Goal: Task Accomplishment & Management: Use online tool/utility

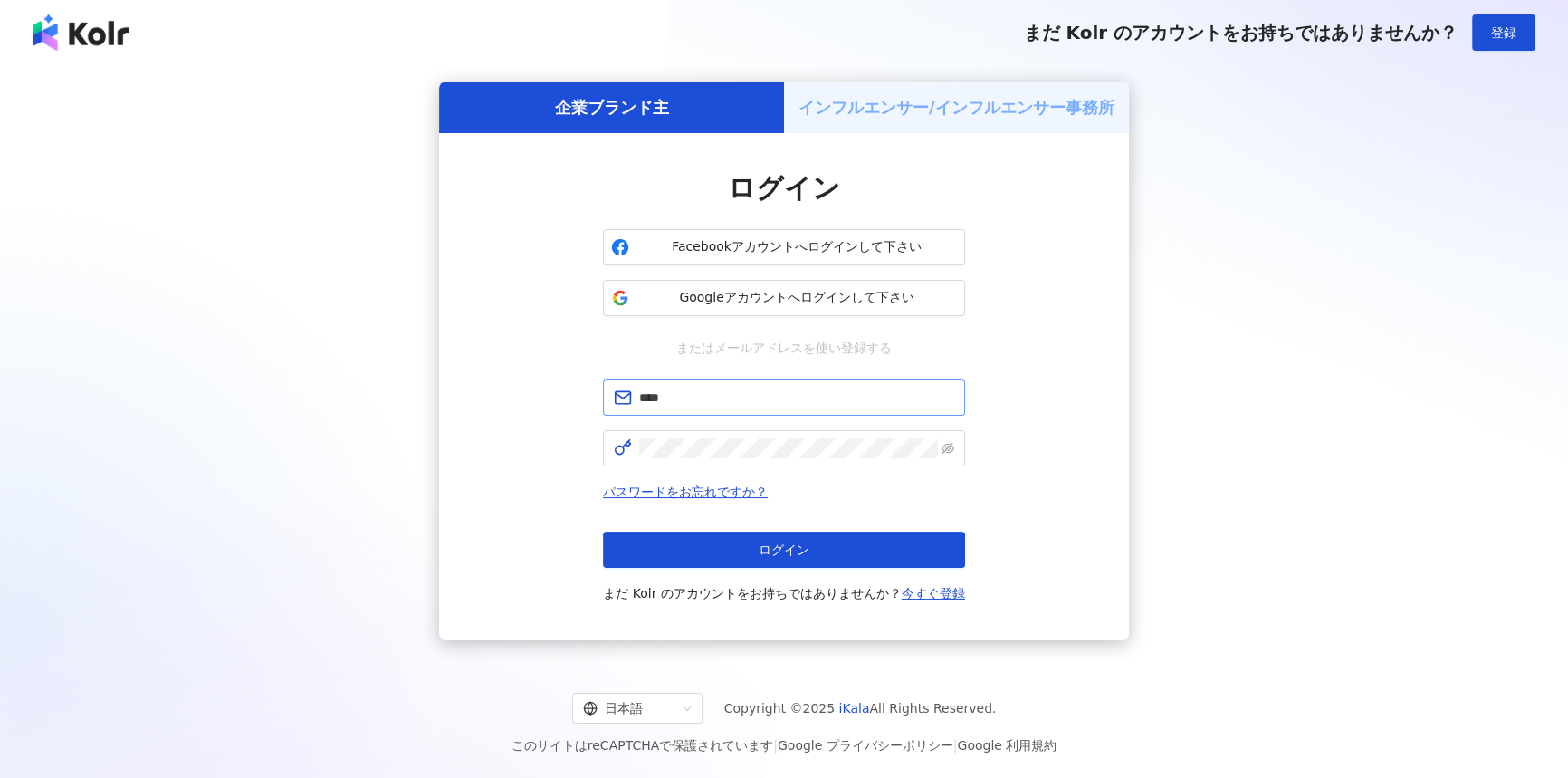
type input "**********"
click button "ログイン" at bounding box center [784, 549] width 362 height 37
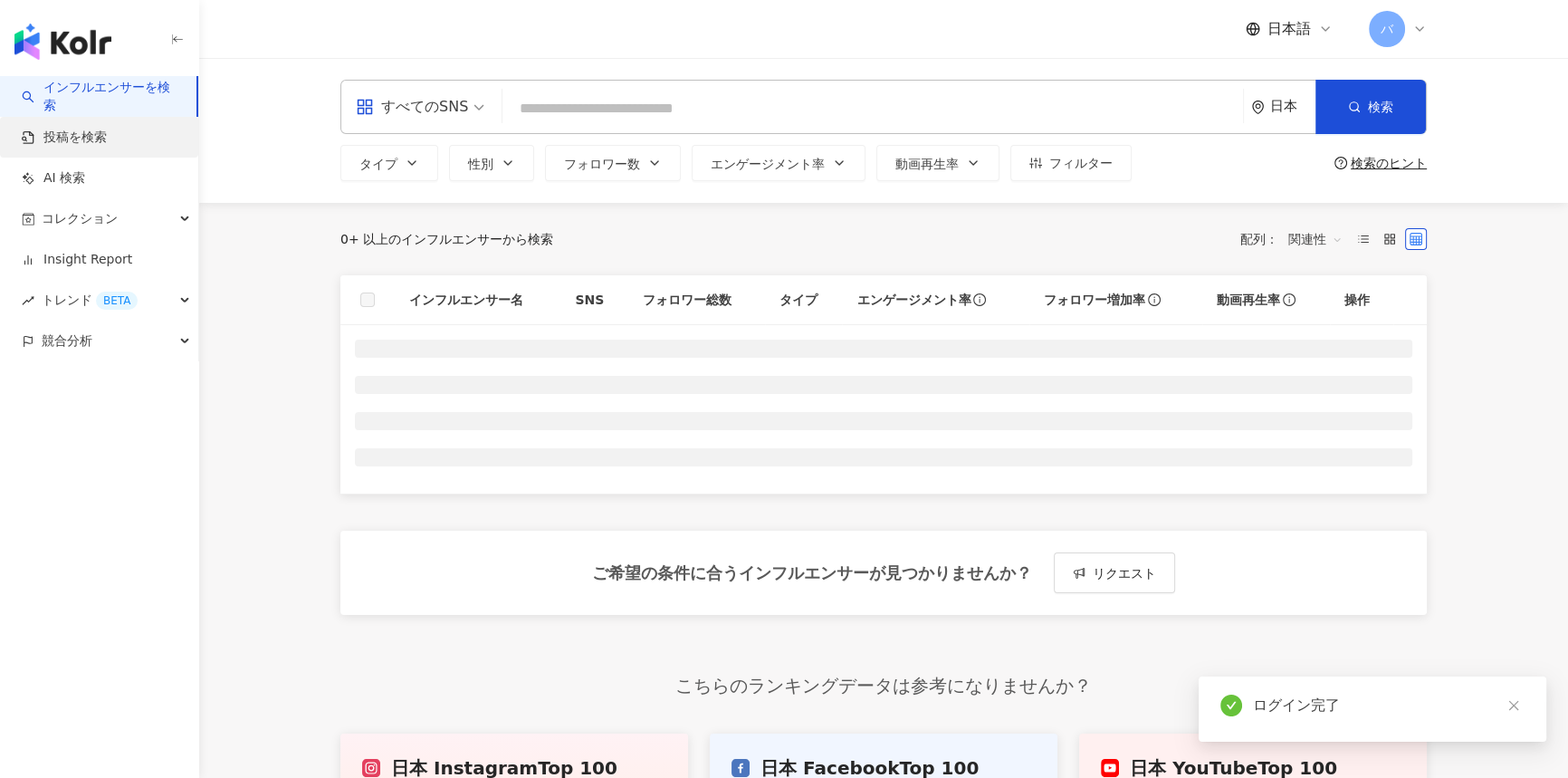
click at [107, 147] on link "投稿を検索" at bounding box center [64, 137] width 85 height 18
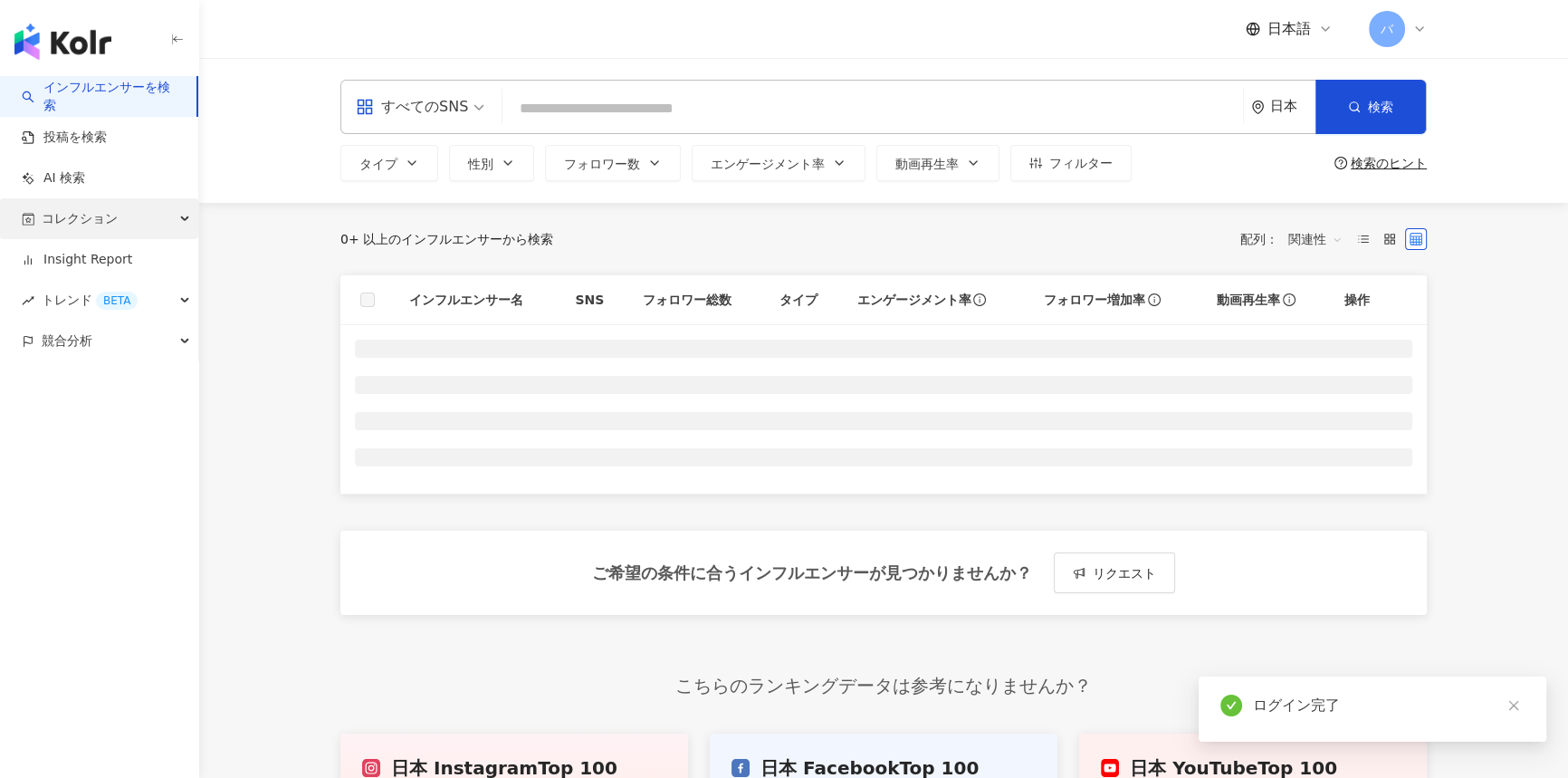
click at [121, 224] on div "コレクション" at bounding box center [99, 218] width 199 height 40
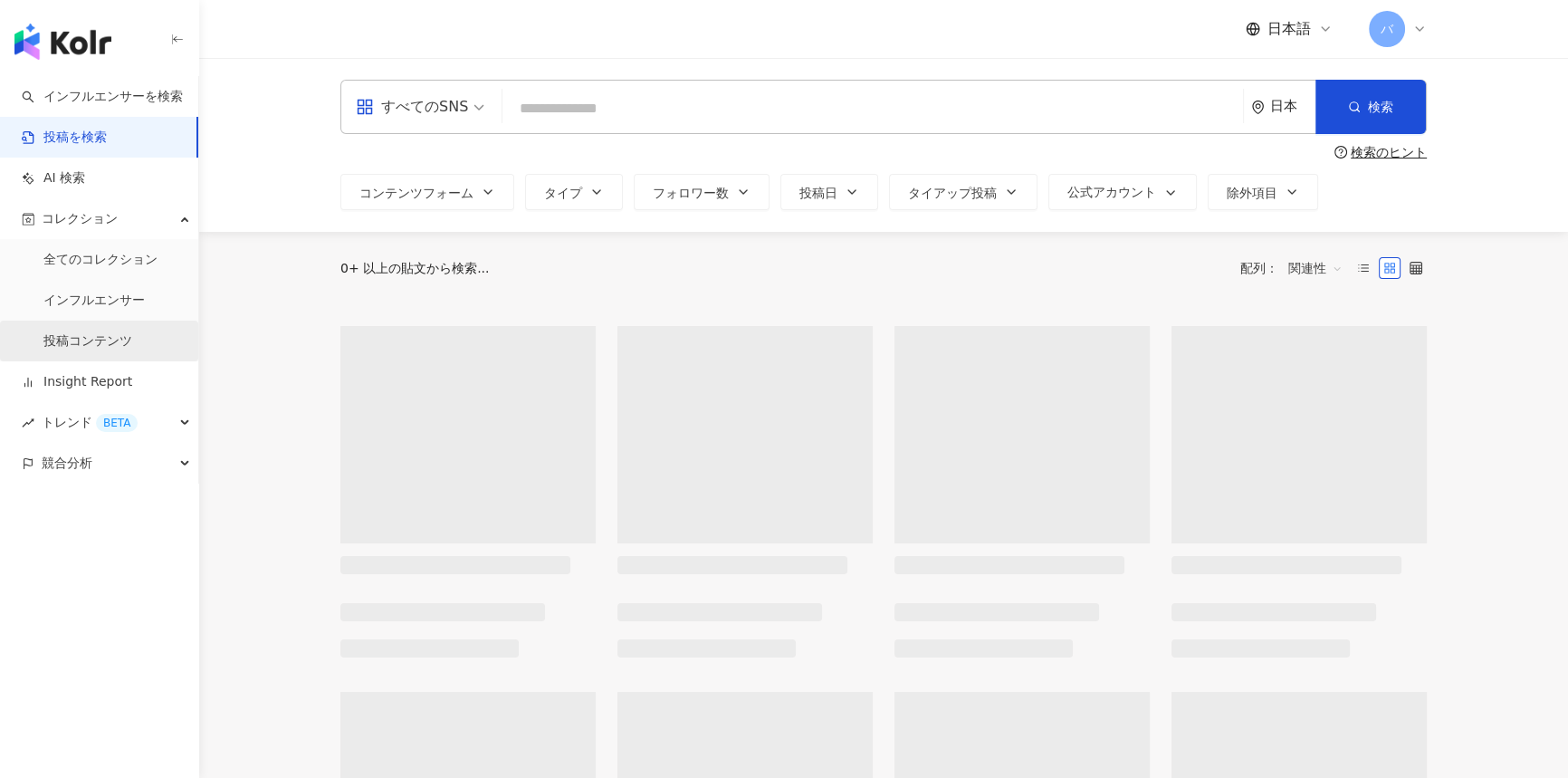
click at [105, 333] on link "投稿コンテンツ" at bounding box center [87, 341] width 89 height 18
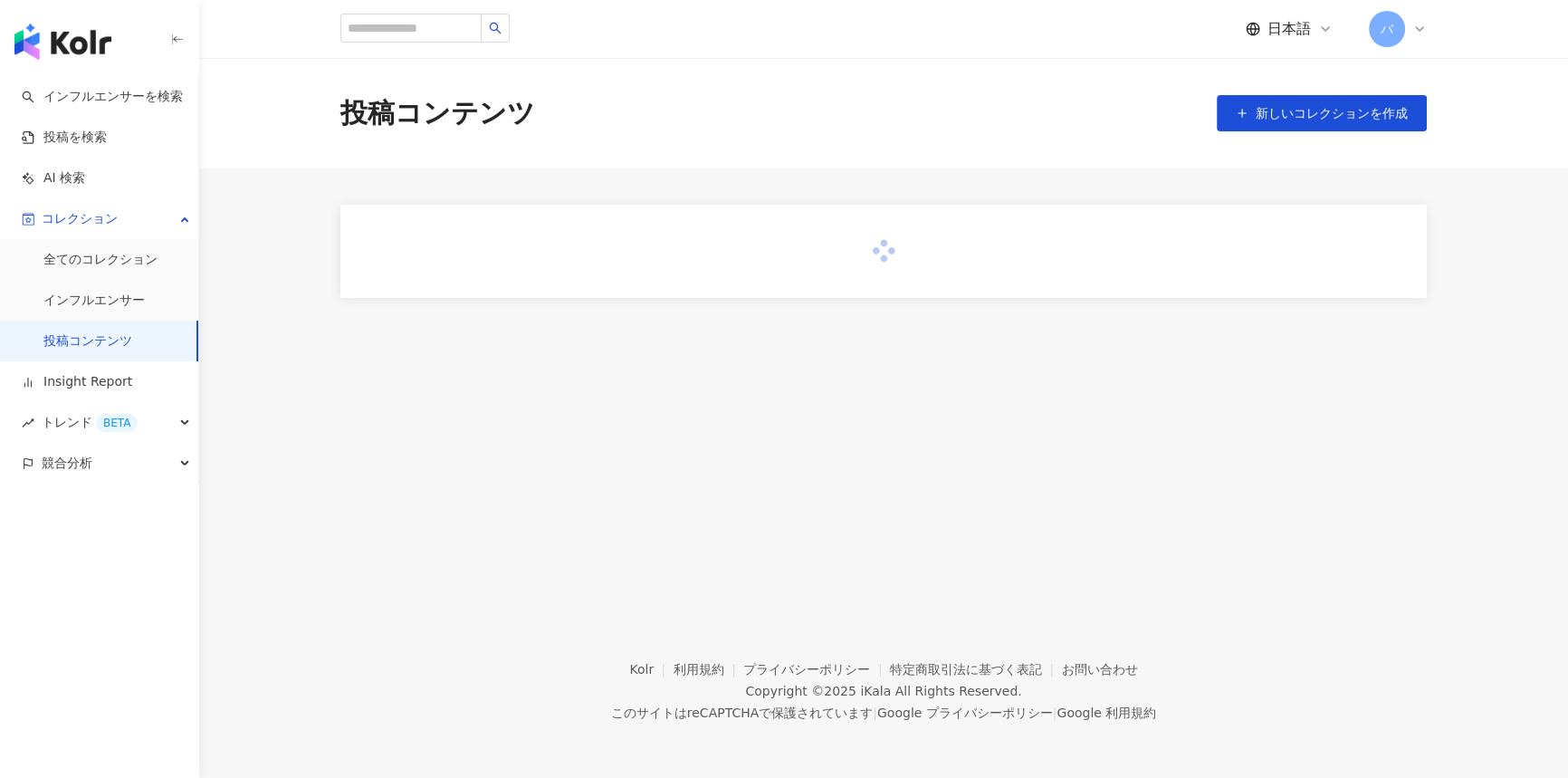
click at [98, 333] on link "投稿コンテンツ" at bounding box center [87, 341] width 89 height 18
click at [407, 347] on td "テスト" at bounding box center [485, 369] width 217 height 57
click at [1182, 364] on div "バランスラボ" at bounding box center [1149, 369] width 66 height 15
click at [1327, 371] on div "表示" at bounding box center [1334, 368] width 25 height 20
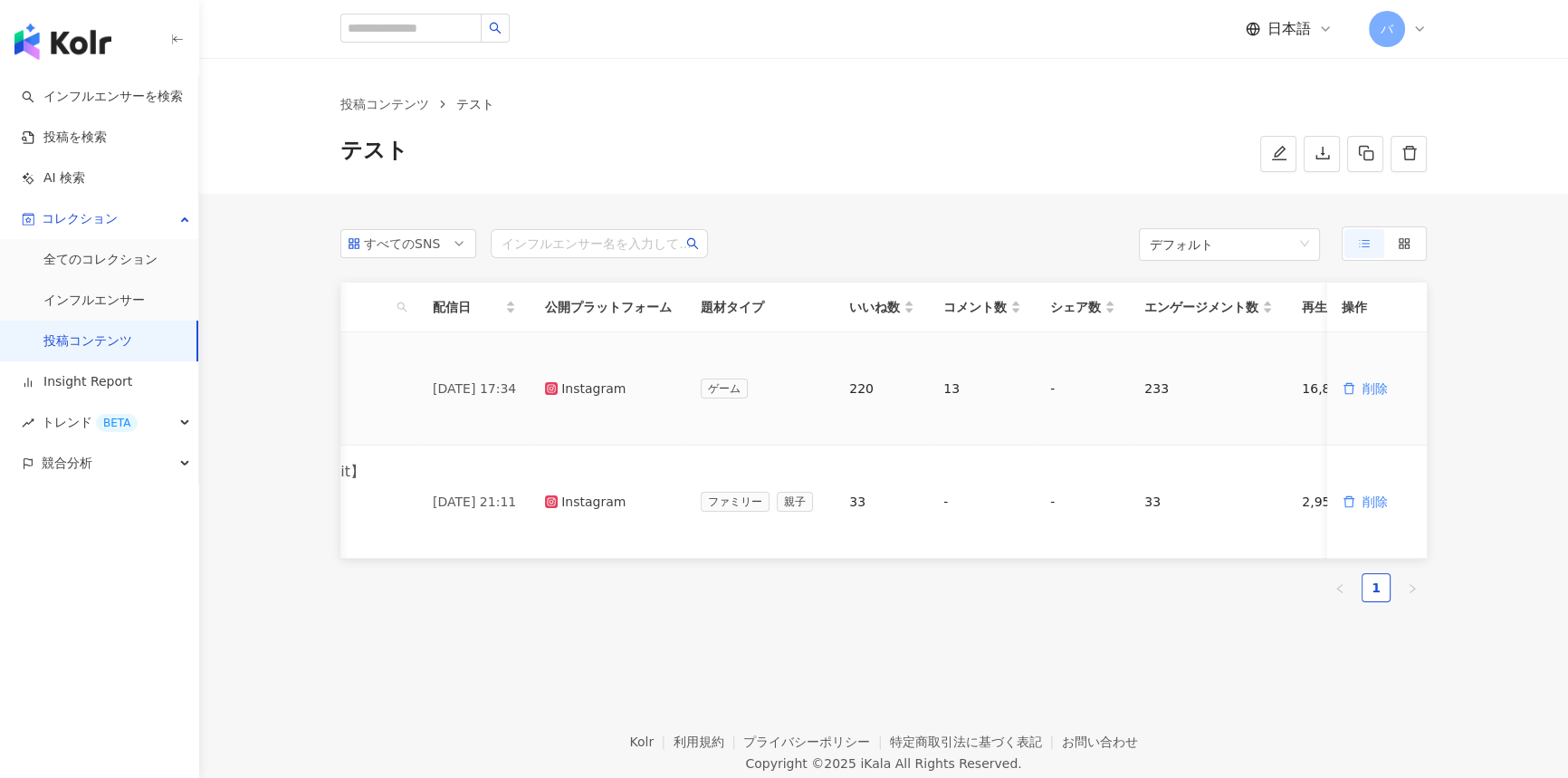
scroll to position [0, 417]
click at [1297, 388] on div "16,832" at bounding box center [1330, 388] width 66 height 20
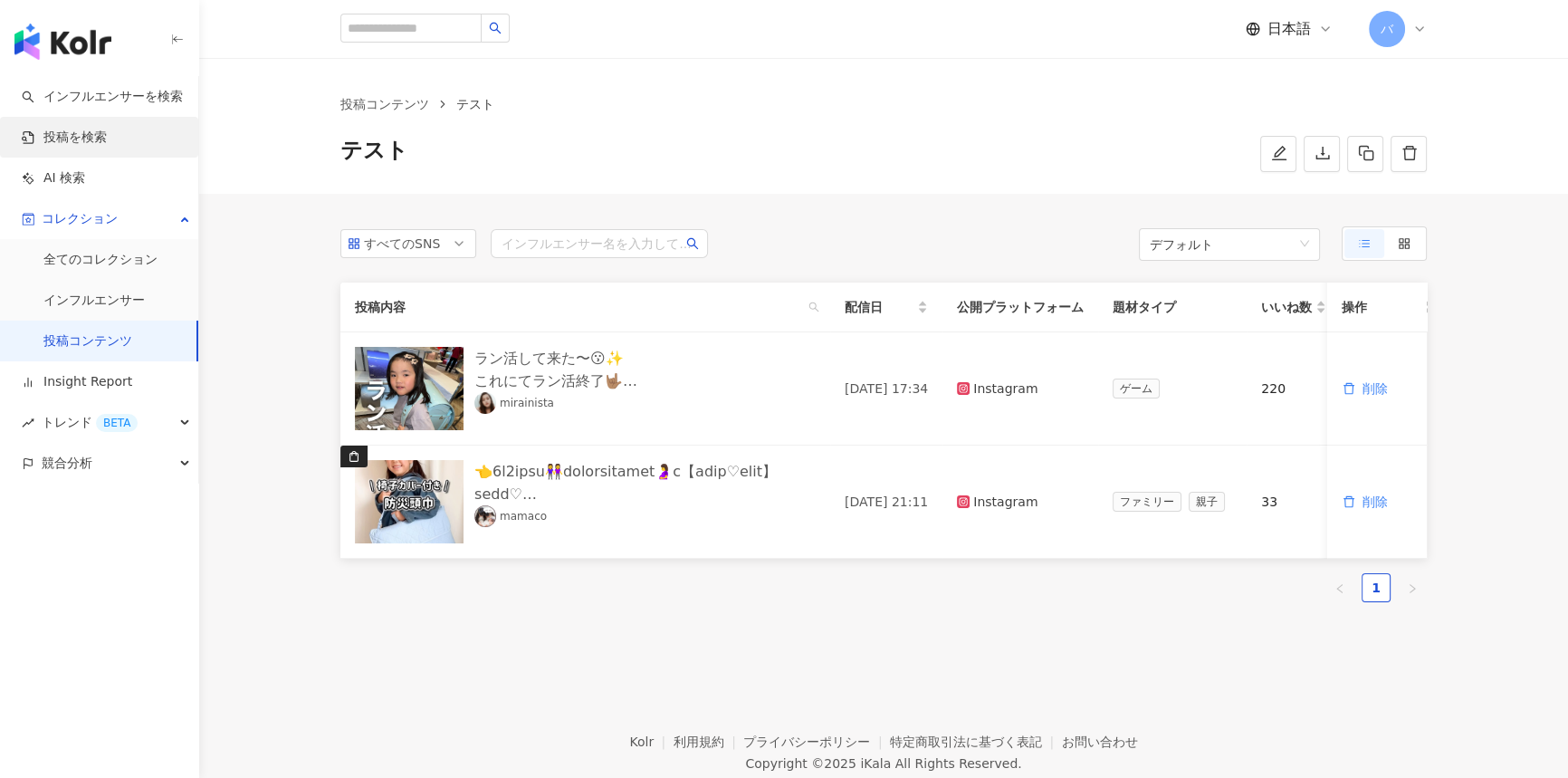
click at [67, 135] on link "投稿を検索" at bounding box center [64, 137] width 85 height 18
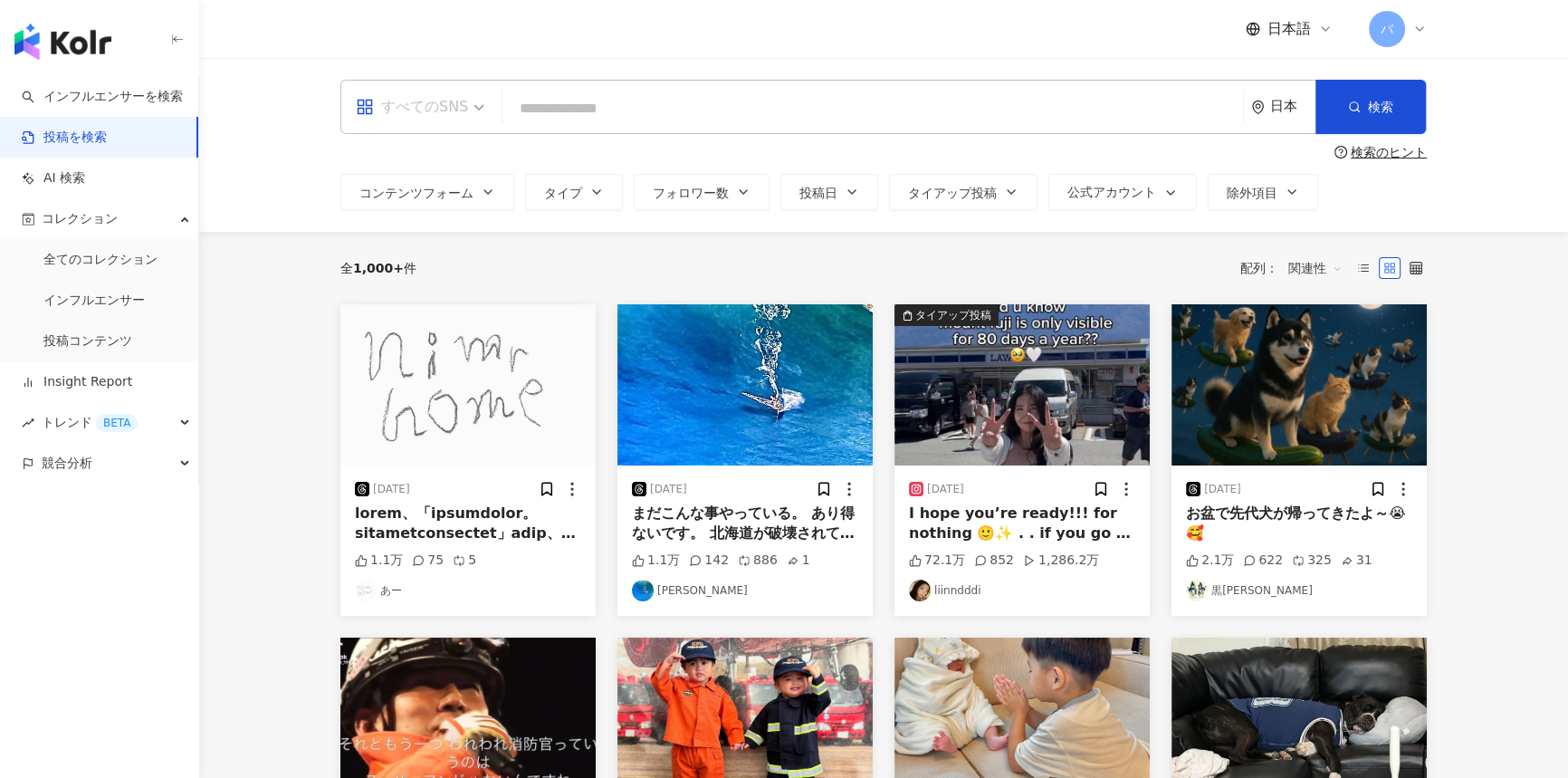
click at [434, 107] on div "すべてのSNS" at bounding box center [412, 107] width 112 height 29
click at [424, 185] on div "Instagram" at bounding box center [421, 190] width 120 height 22
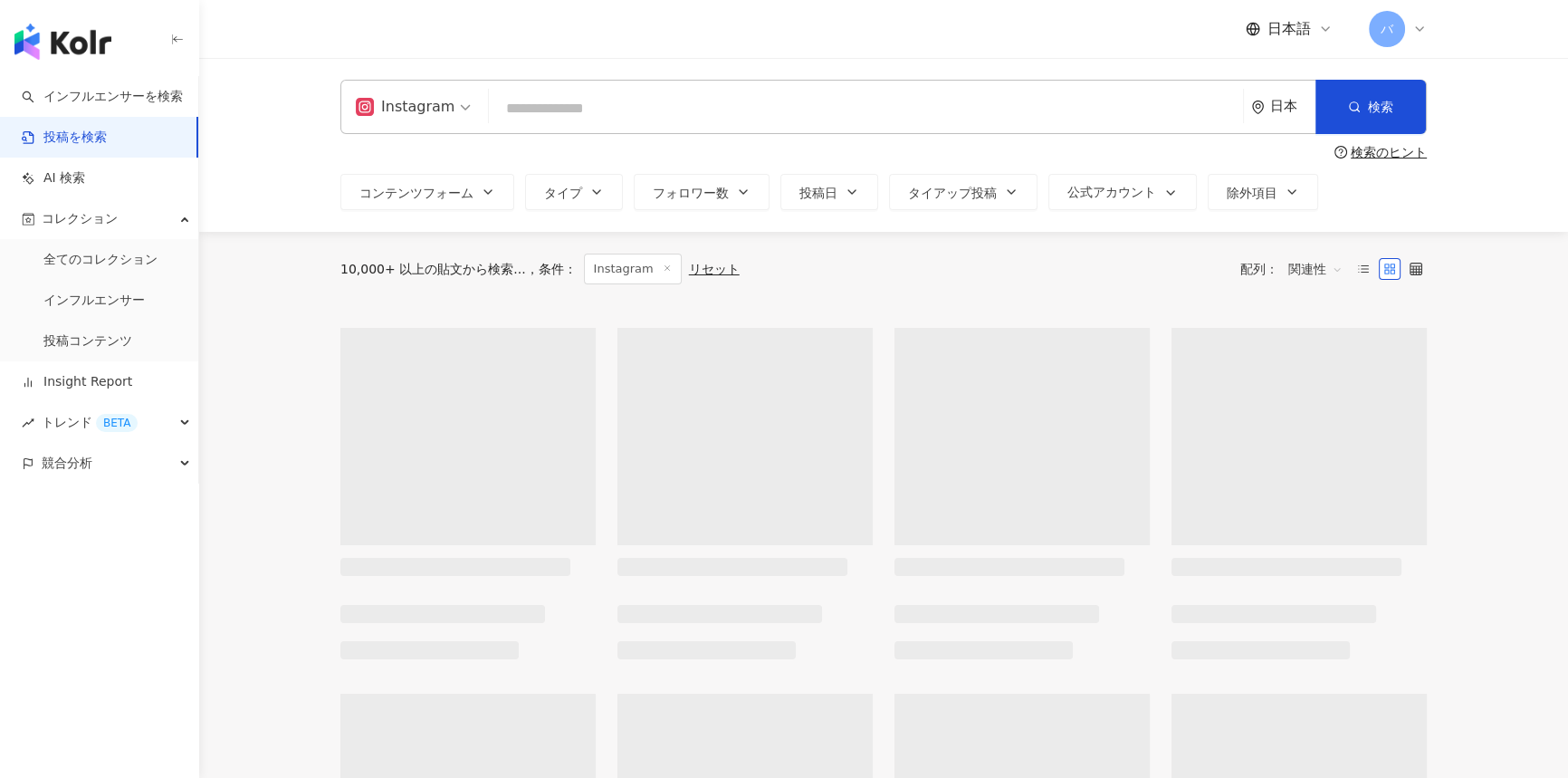
click at [552, 117] on input "search" at bounding box center [865, 109] width 739 height 39
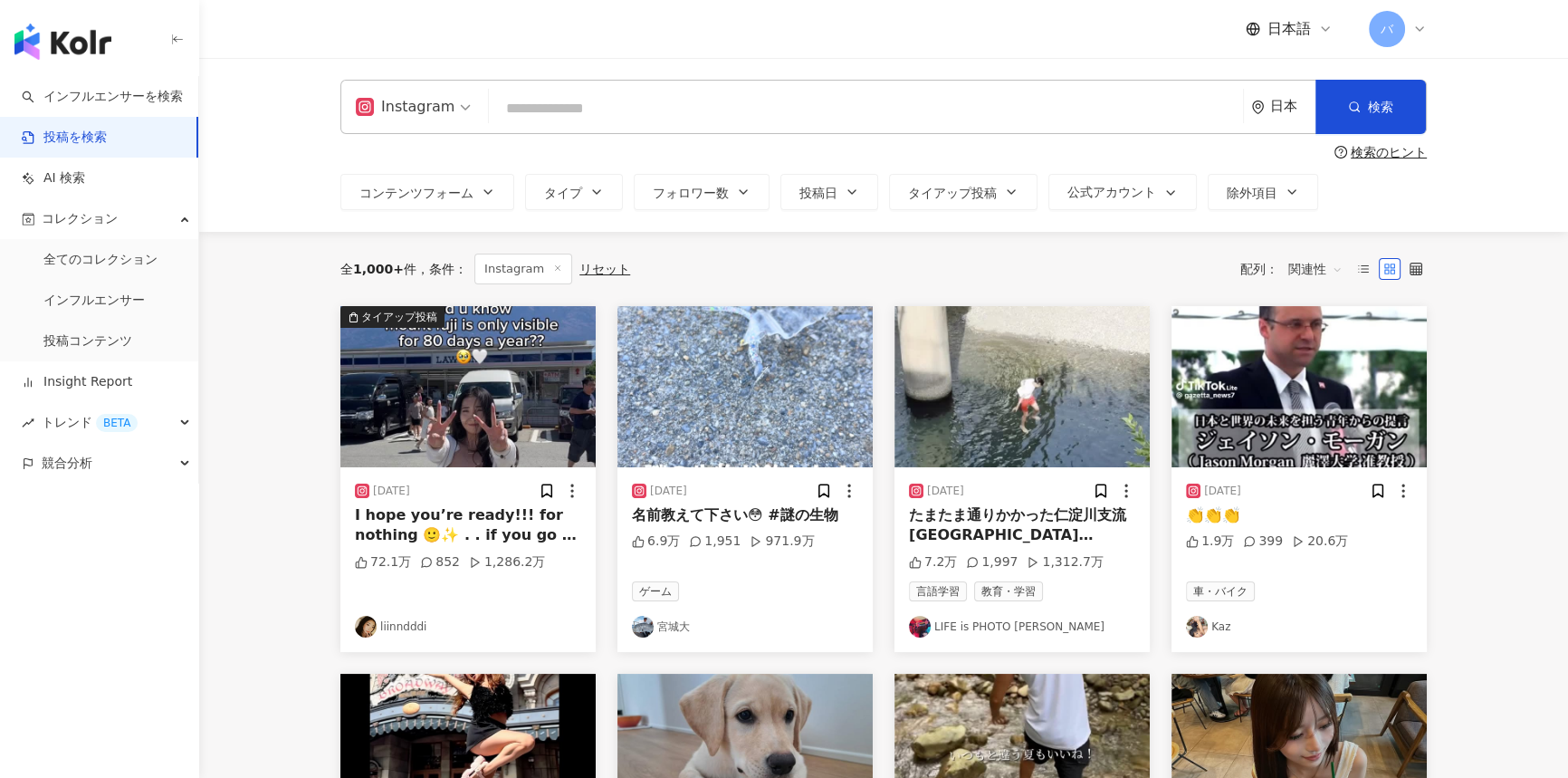
click at [523, 102] on input "search" at bounding box center [865, 109] width 739 height 39
paste input "**********"
type input "**********"
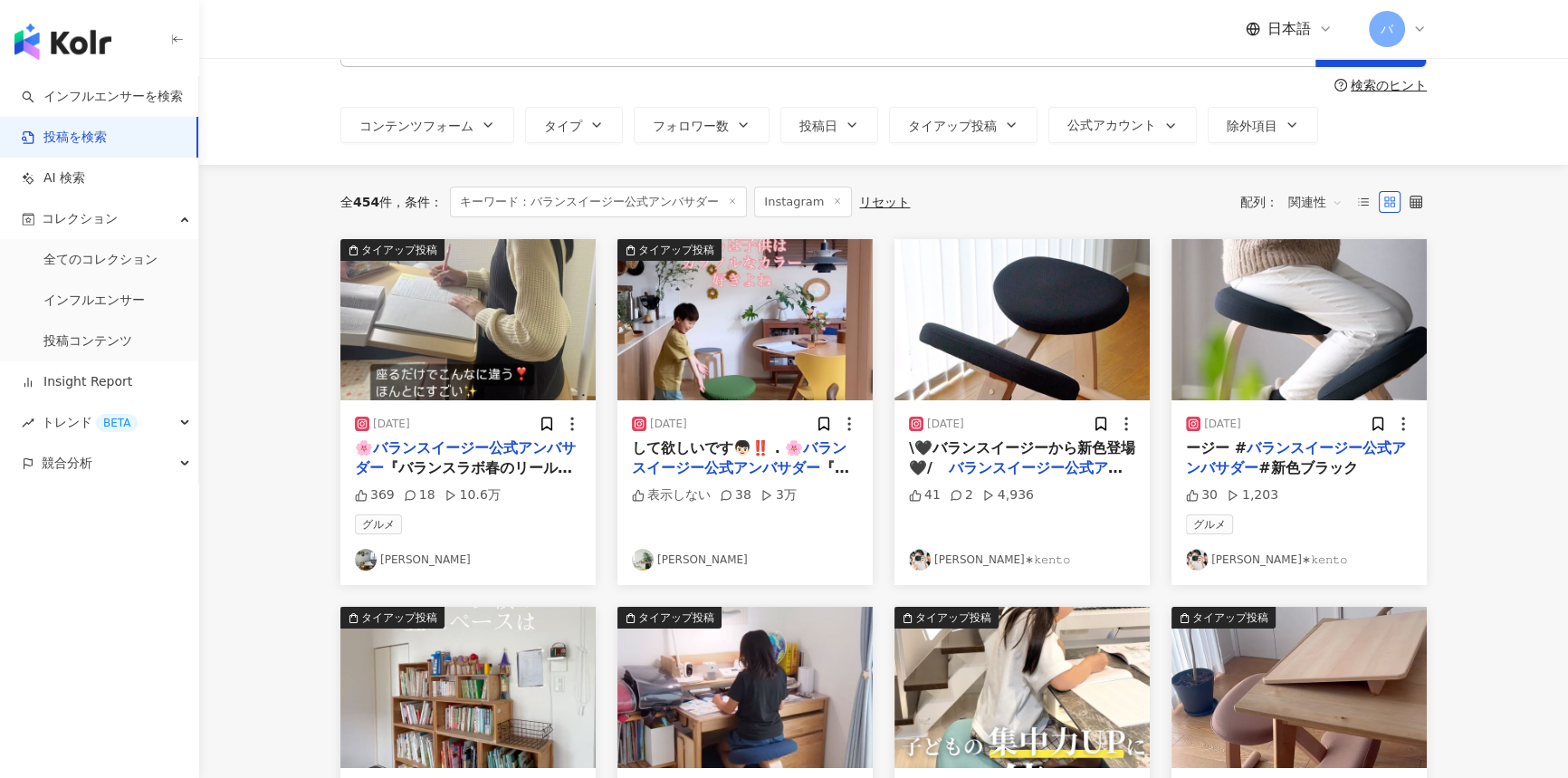
scroll to position [164, 0]
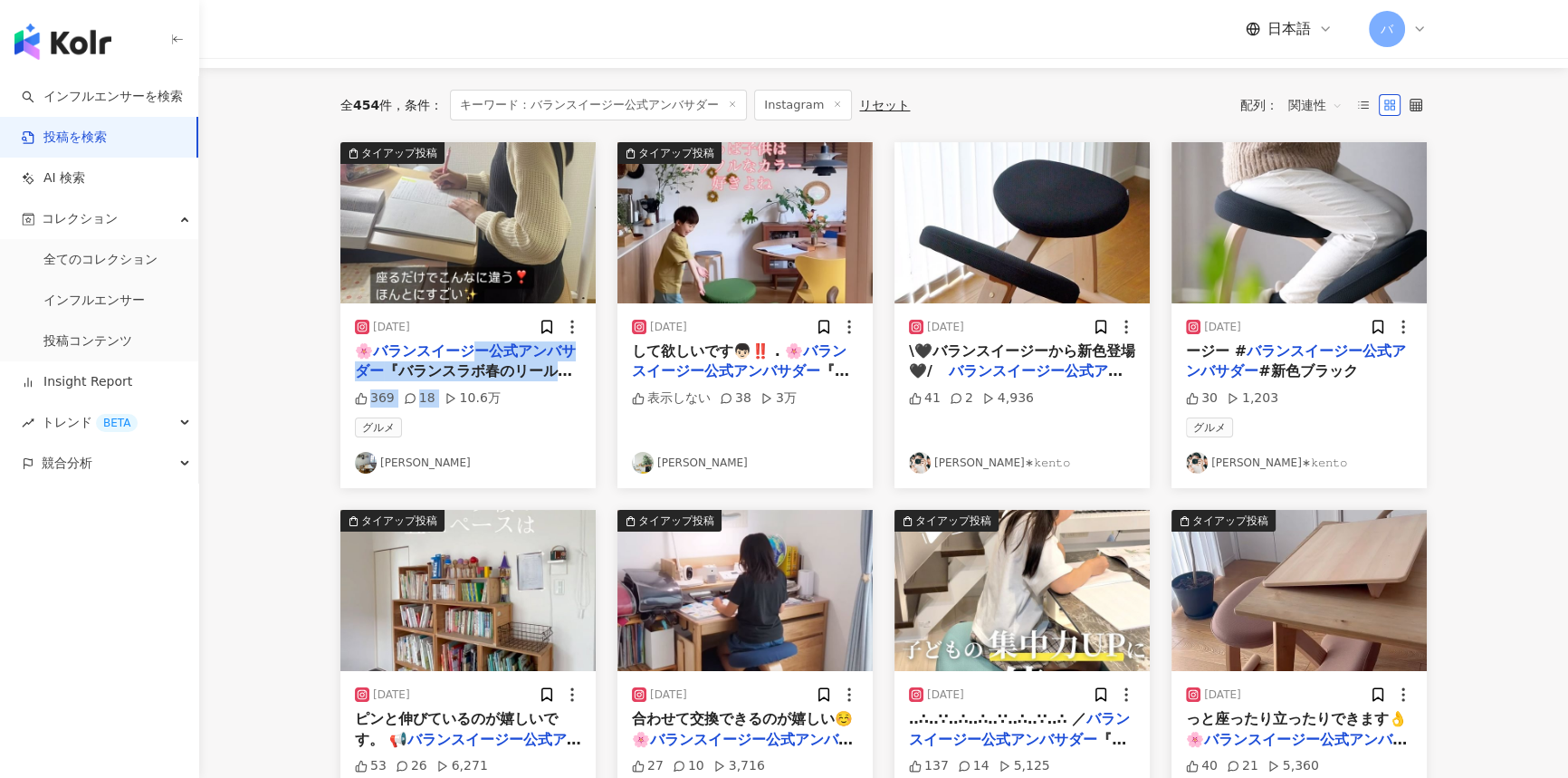
click at [417, 398] on div "369 18 10.6万" at bounding box center [469, 397] width 227 height 18
click at [1337, 231] on img at bounding box center [1299, 223] width 255 height 161
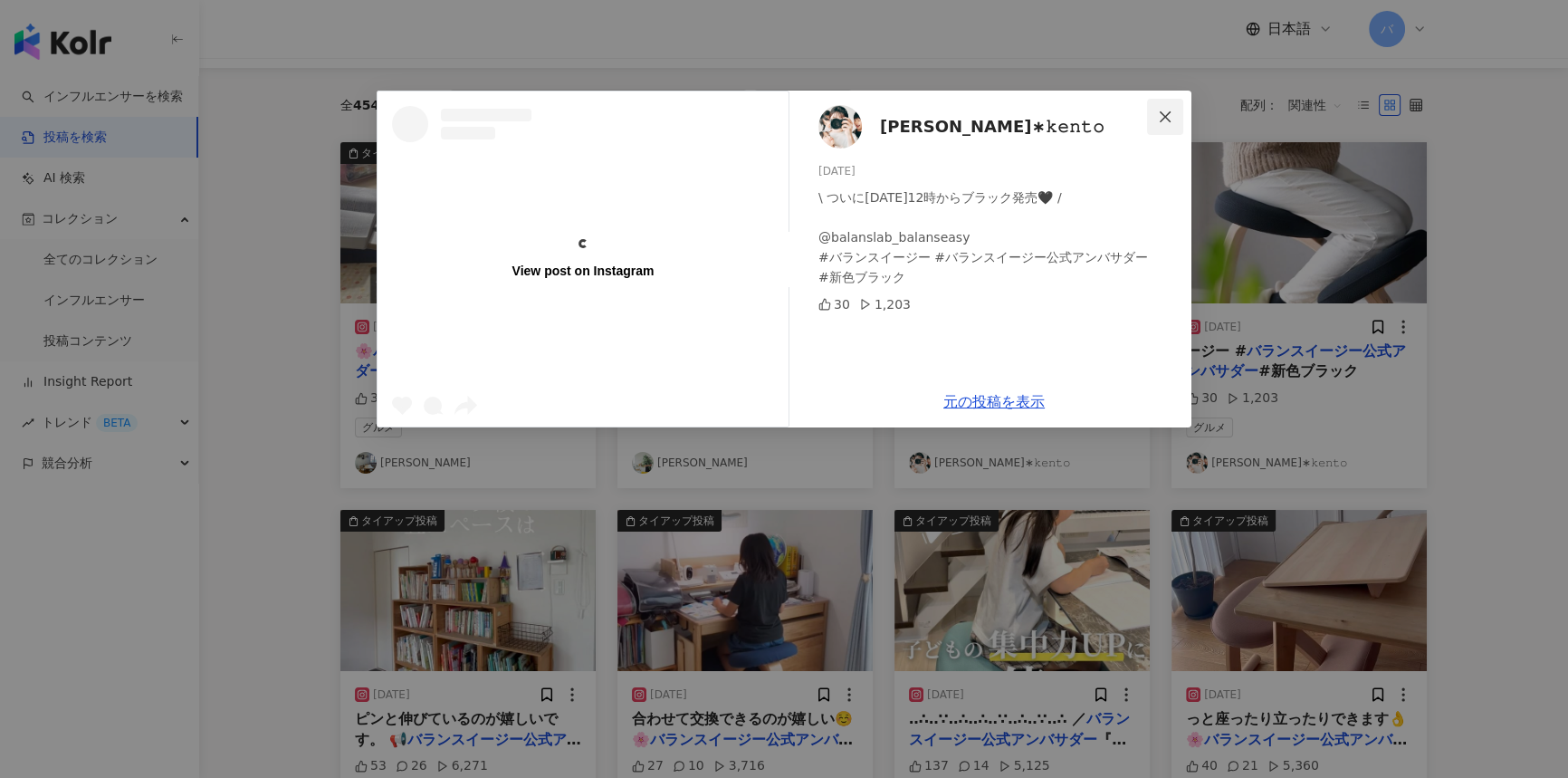
click at [1182, 113] on span "Close" at bounding box center [1165, 116] width 37 height 14
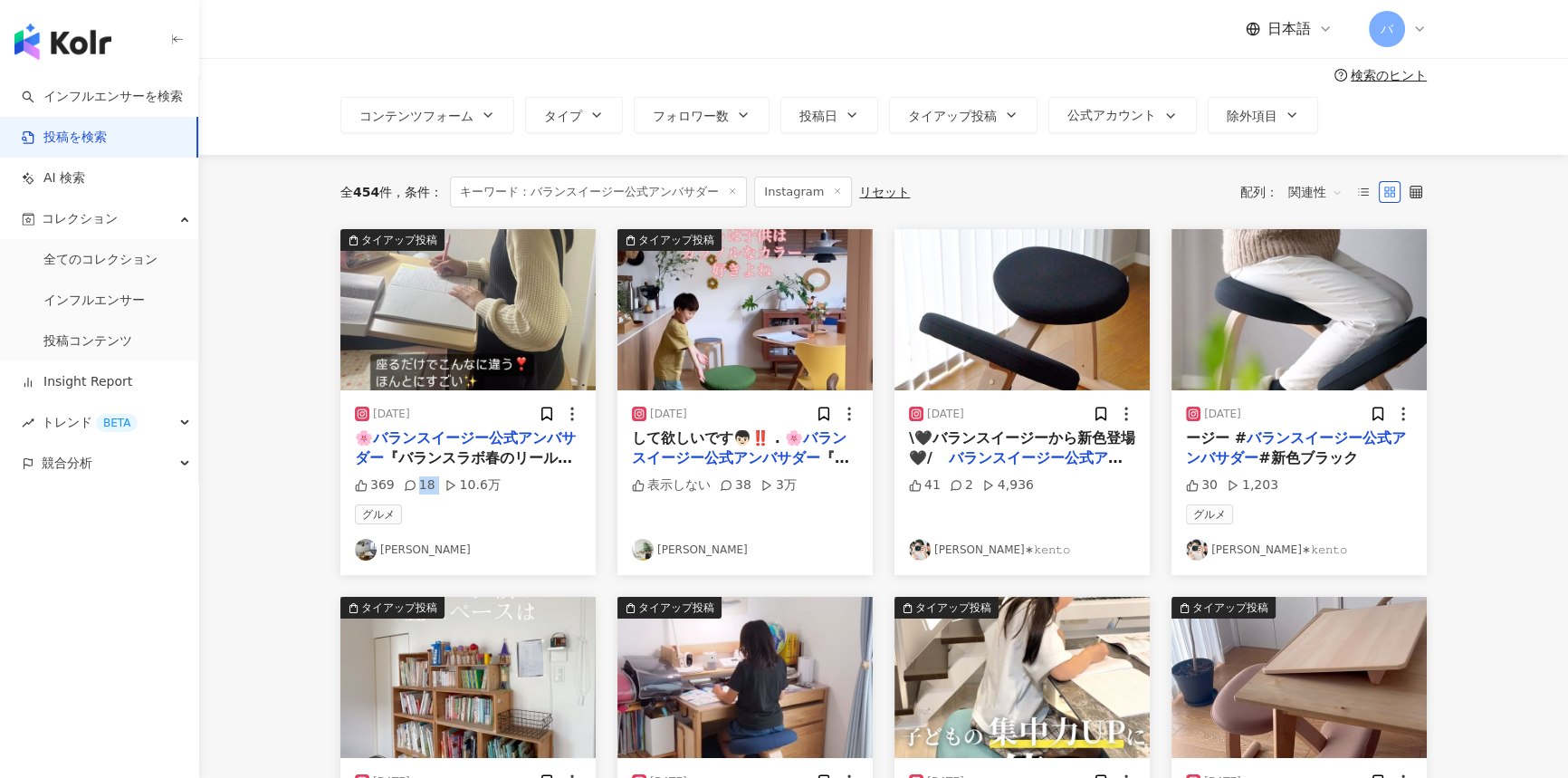
scroll to position [0, 0]
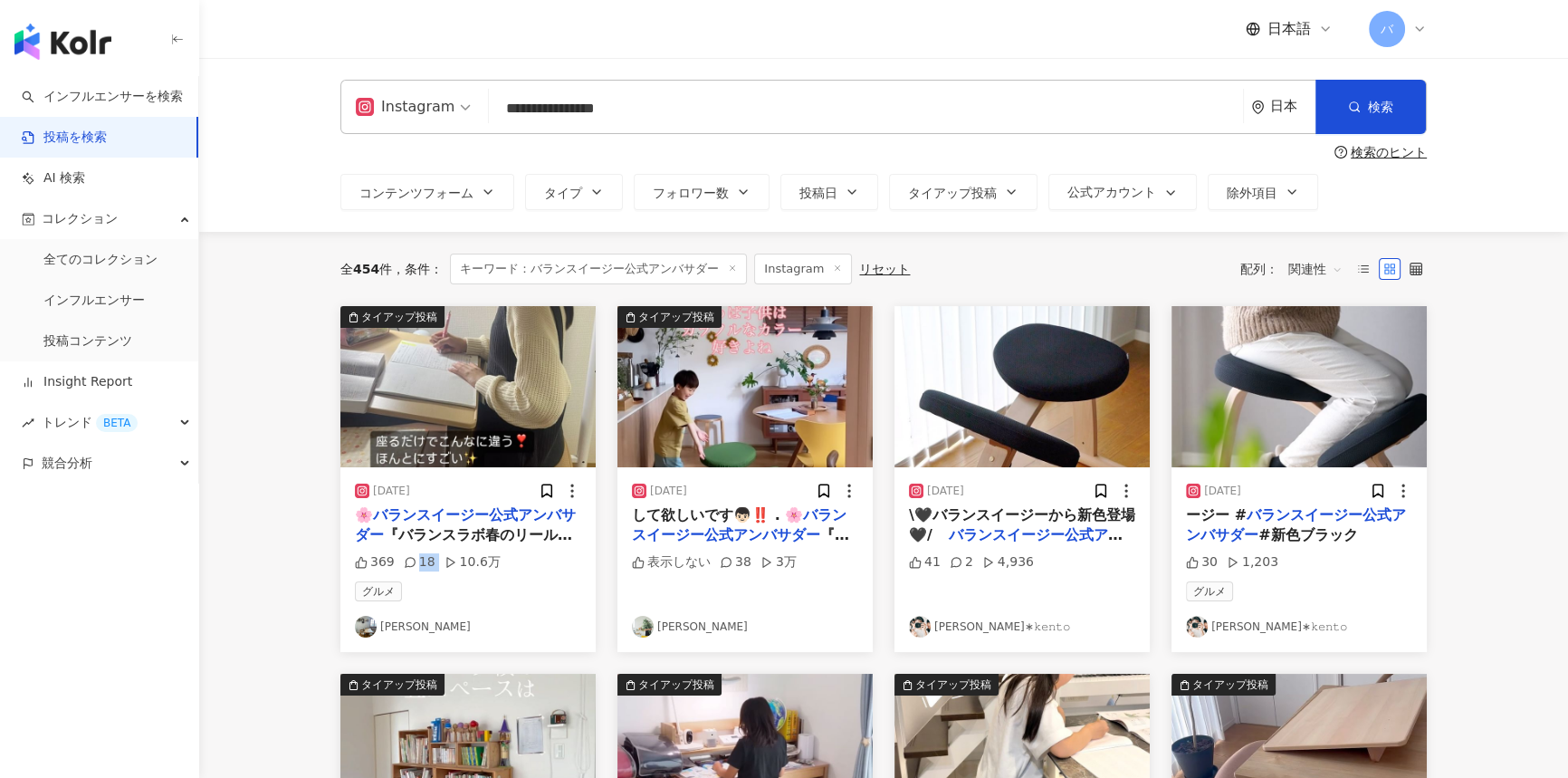
click at [1323, 269] on span "関連性" at bounding box center [1316, 268] width 54 height 29
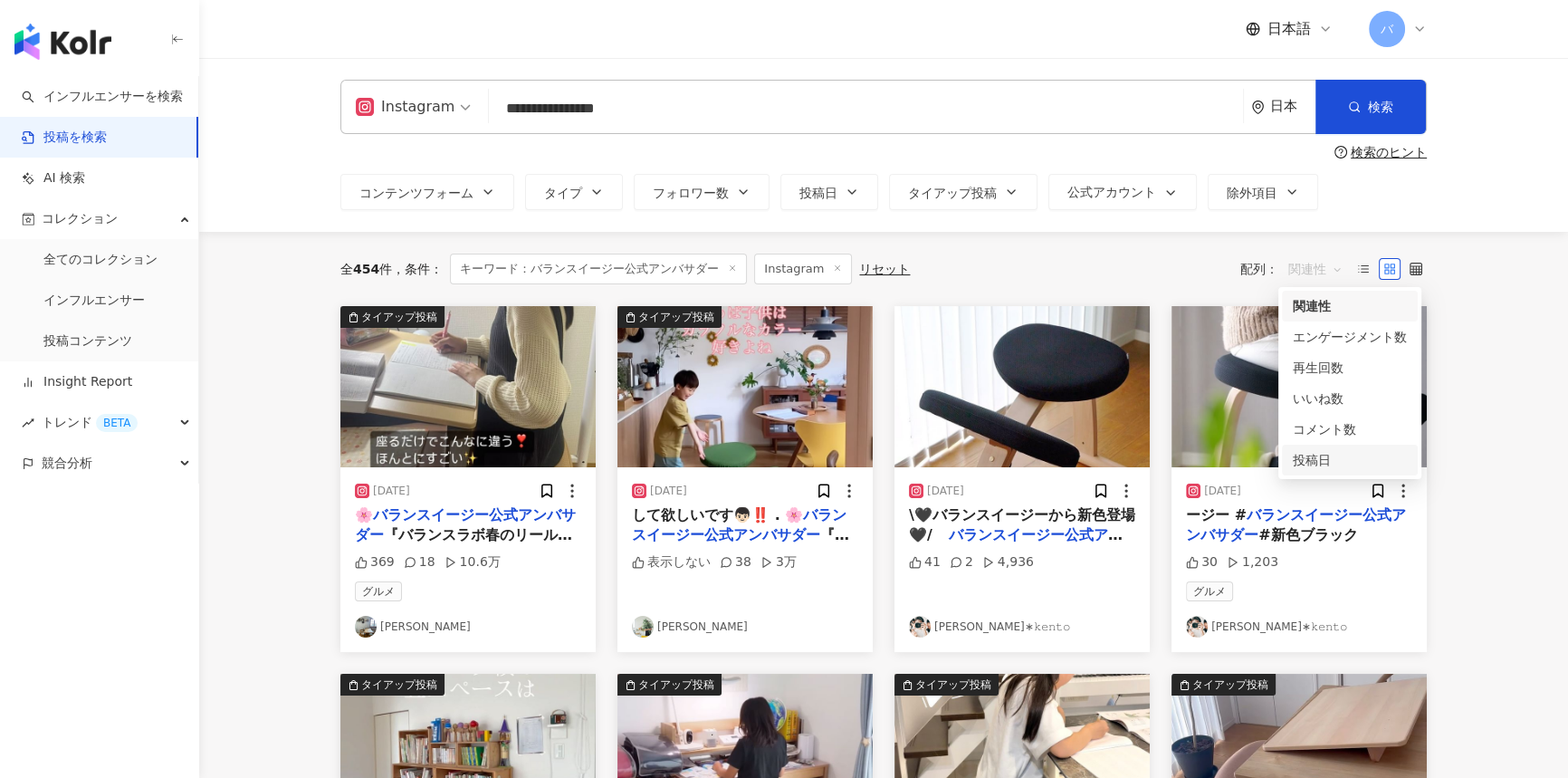
click at [1332, 462] on div "投稿日" at bounding box center [1351, 459] width 114 height 20
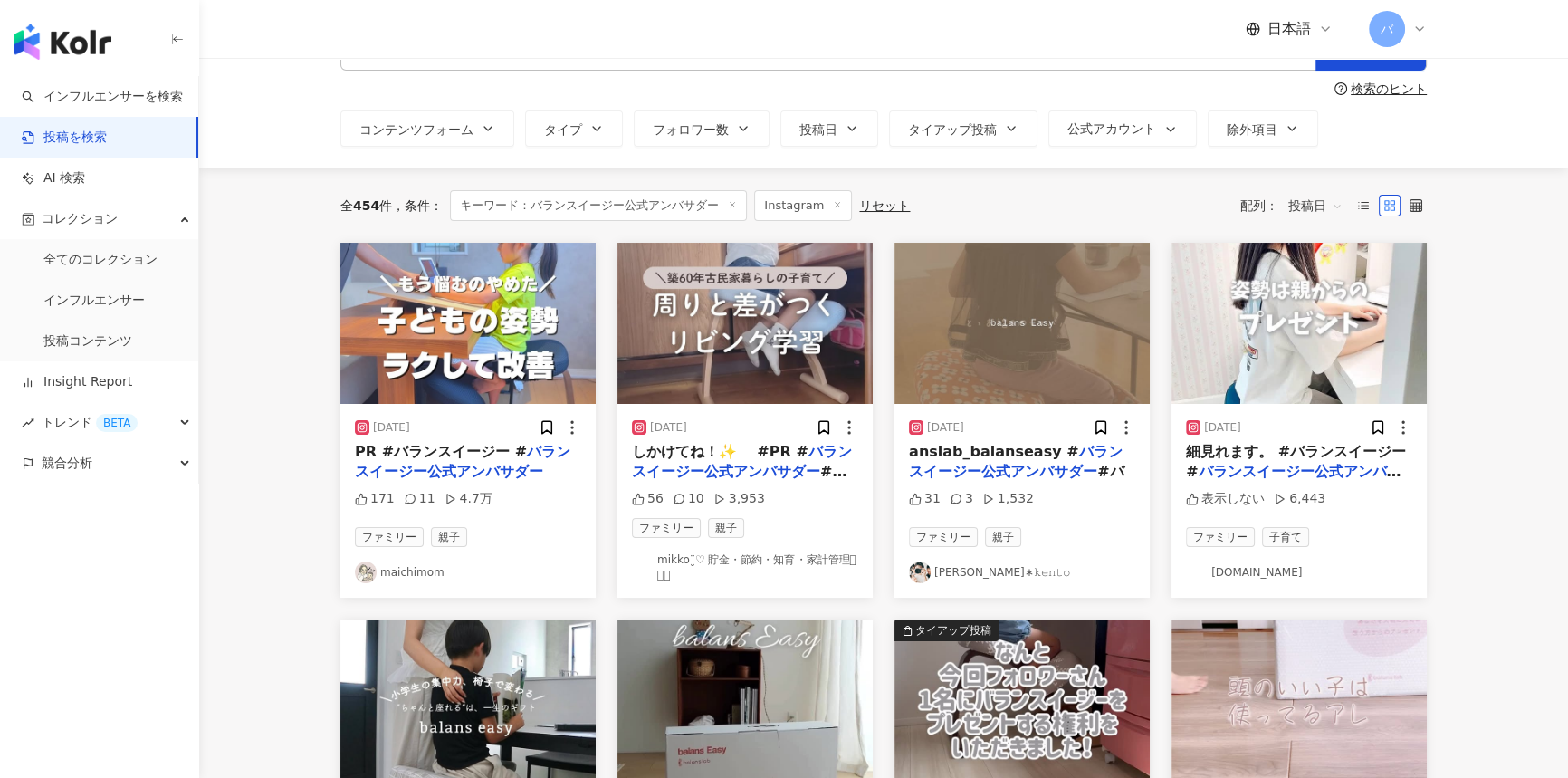
scroll to position [164, 0]
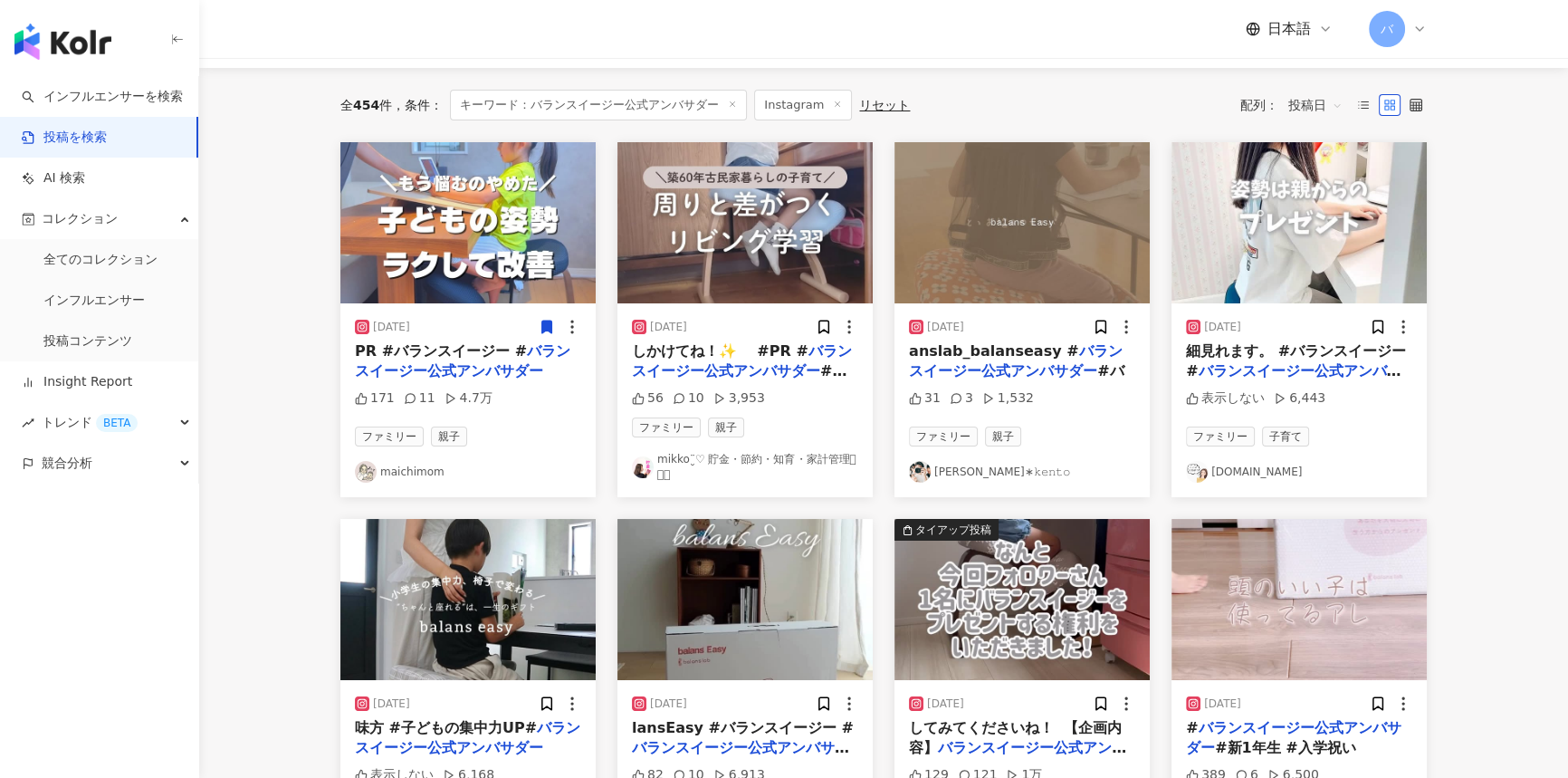
click at [544, 324] on icon at bounding box center [547, 327] width 10 height 13
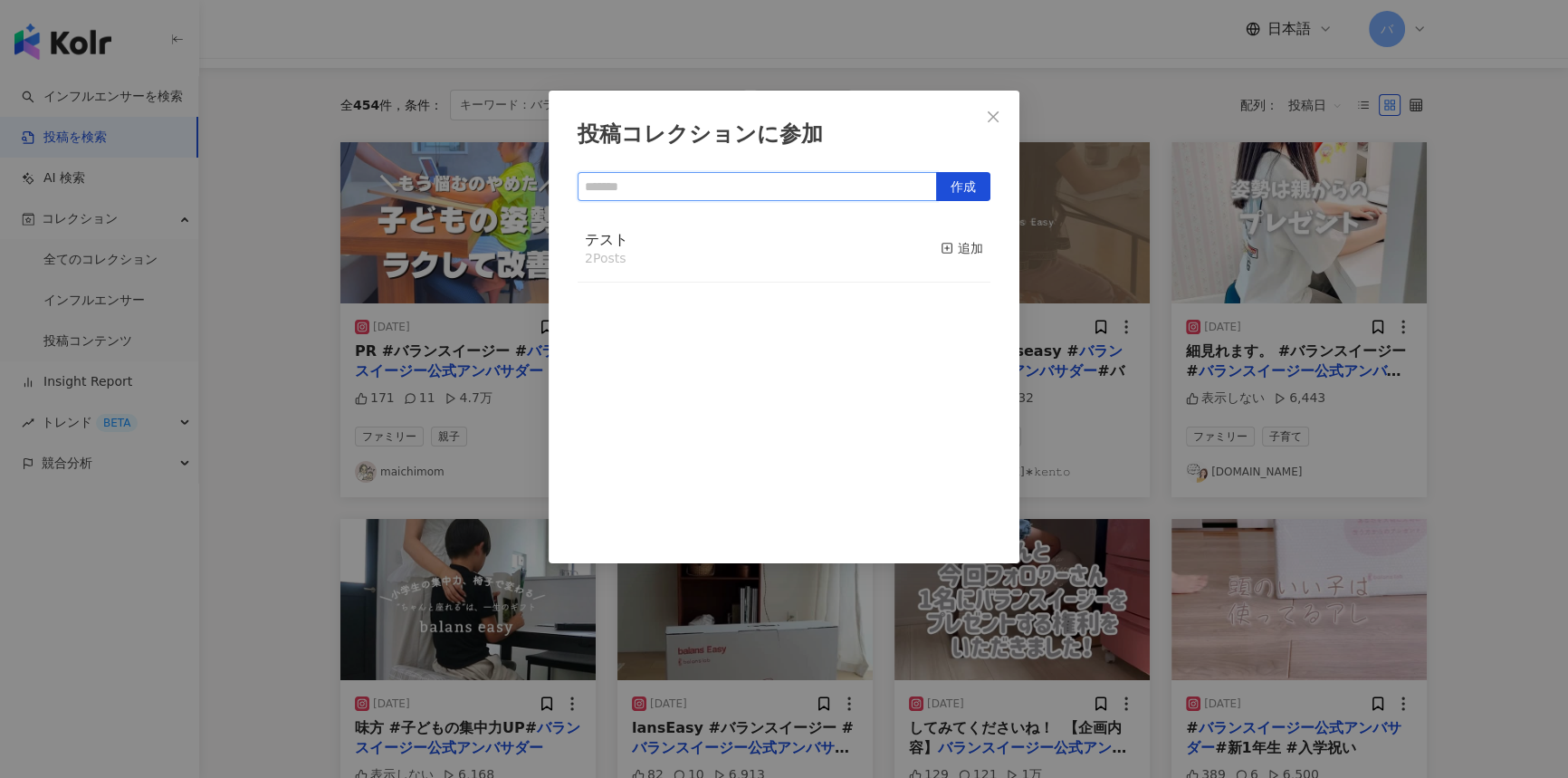
click at [905, 187] on input "text" at bounding box center [757, 187] width 360 height 29
type input "********"
click at [1004, 115] on span "Close" at bounding box center [993, 116] width 37 height 14
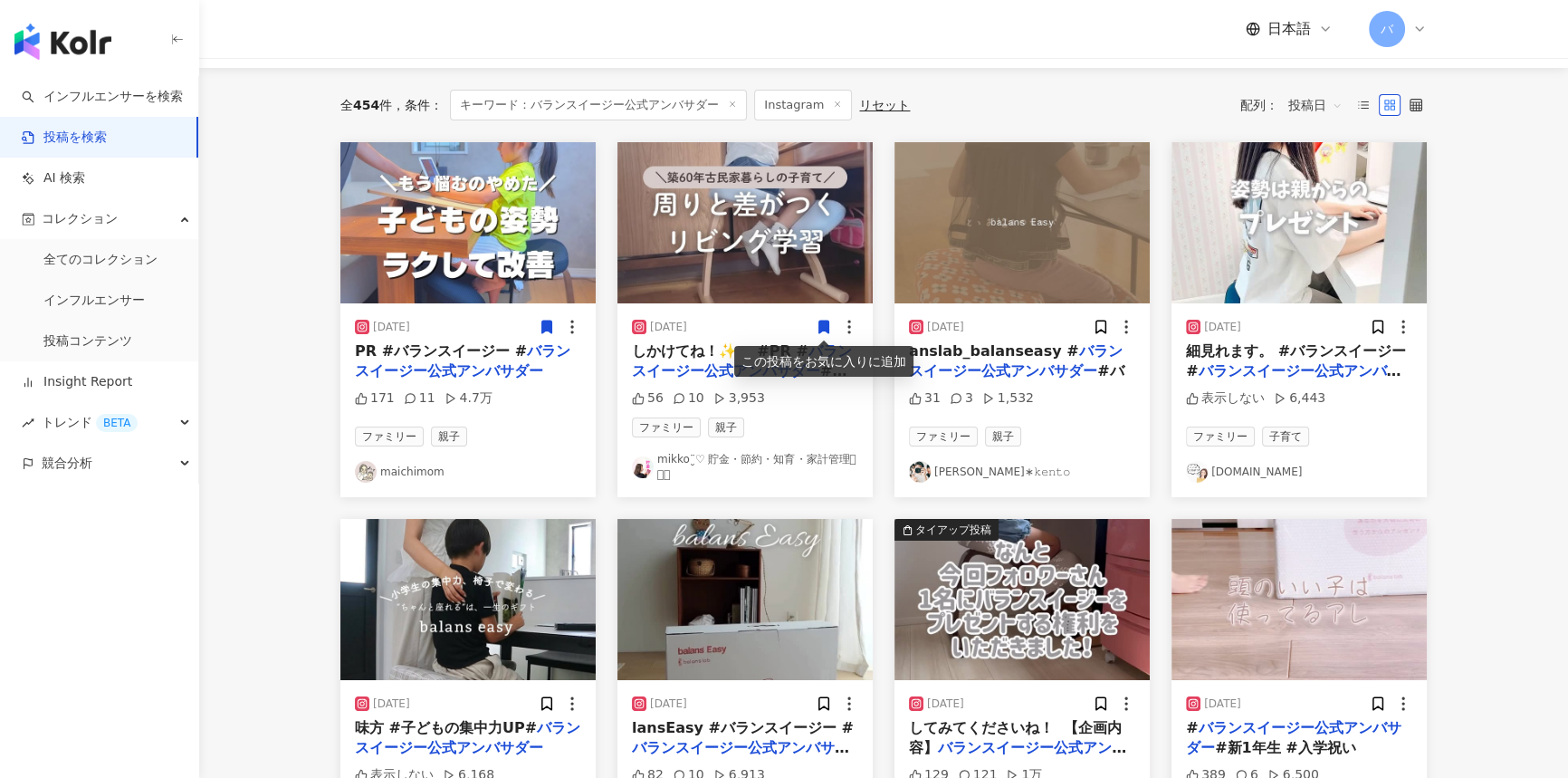
click at [816, 322] on icon at bounding box center [824, 326] width 16 height 16
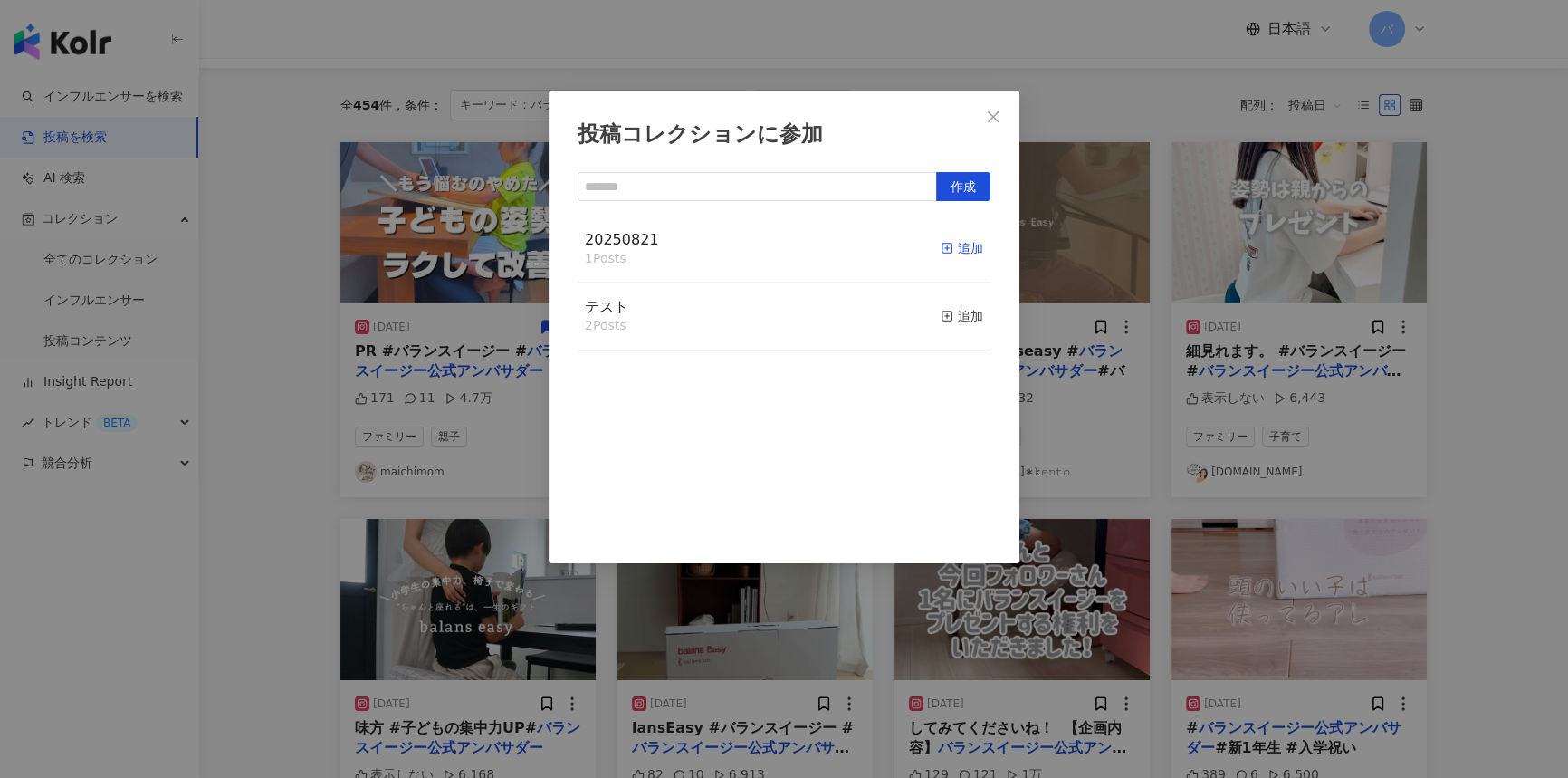
click at [967, 253] on div "追加" at bounding box center [962, 247] width 42 height 20
click at [1102, 326] on div "投稿コレクションに参加 作成 20250821 2 Posts 追加済み テスト 2 Posts 追加" at bounding box center [784, 389] width 1568 height 778
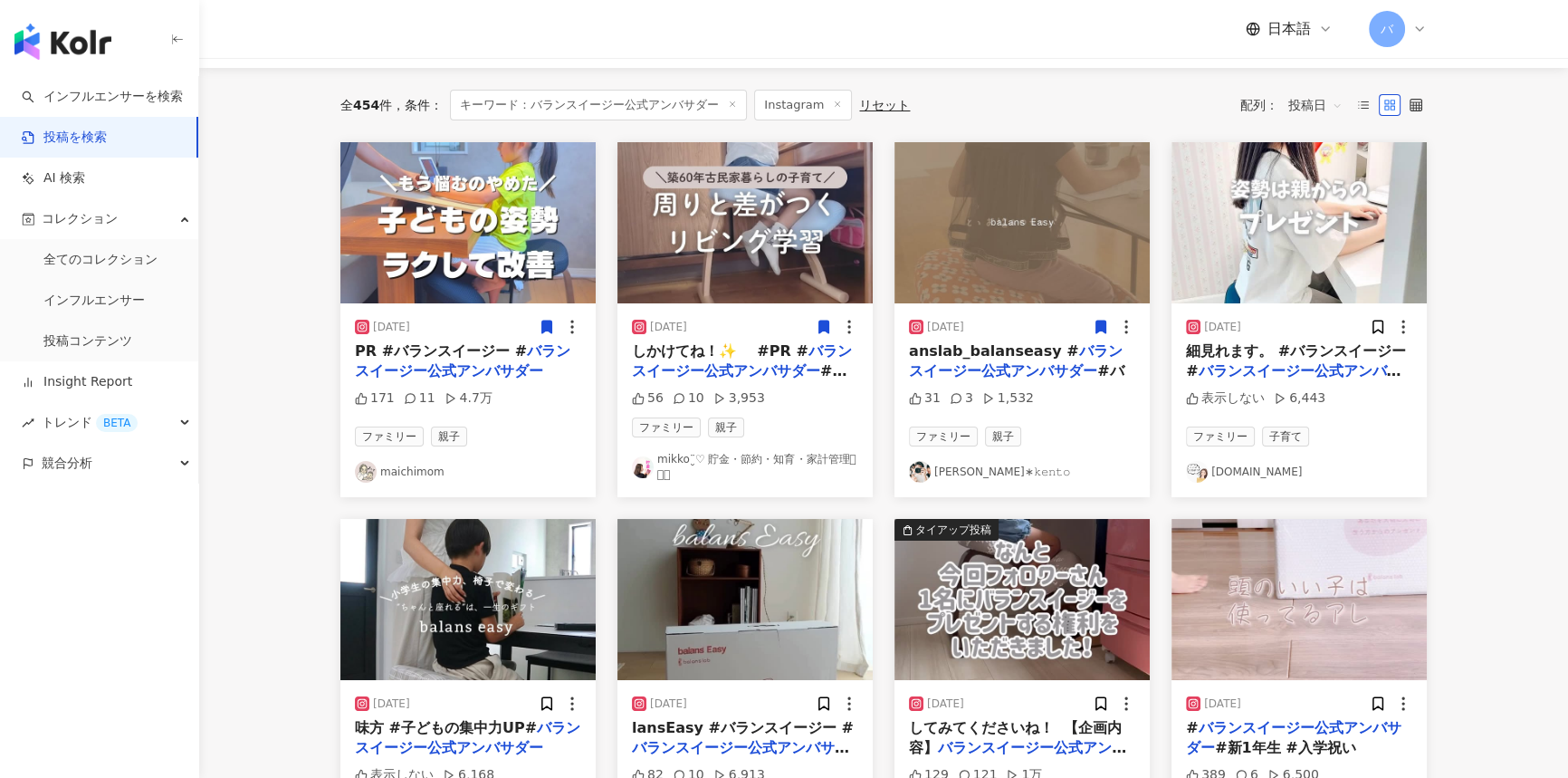
click at [1098, 326] on icon at bounding box center [1101, 327] width 10 height 13
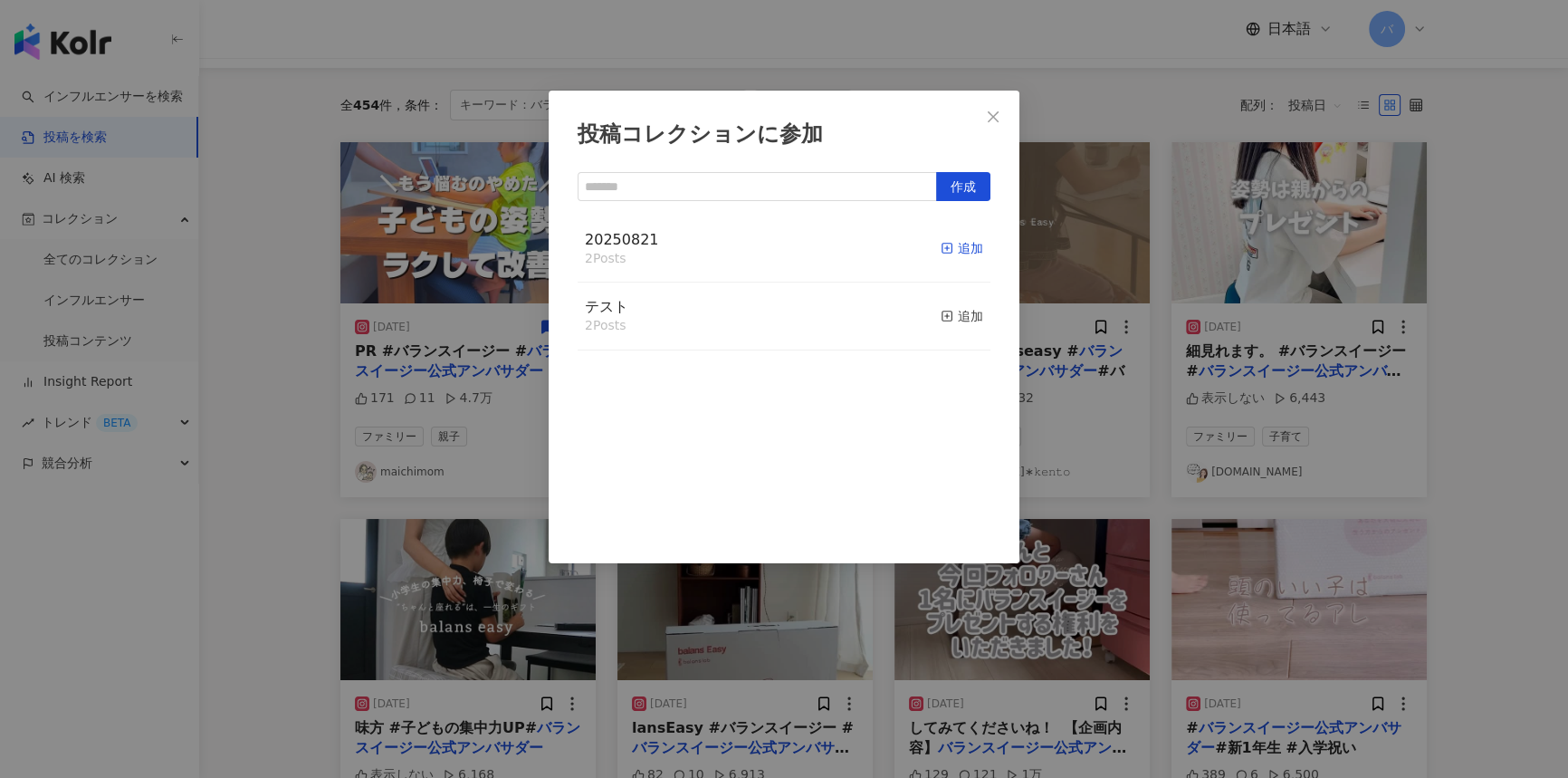
click at [942, 250] on div "追加" at bounding box center [962, 247] width 42 height 20
click at [1371, 323] on div "投稿コレクションに参加 作成 20250821 3 Posts 追加済み テスト 2 Posts 追加" at bounding box center [784, 389] width 1568 height 778
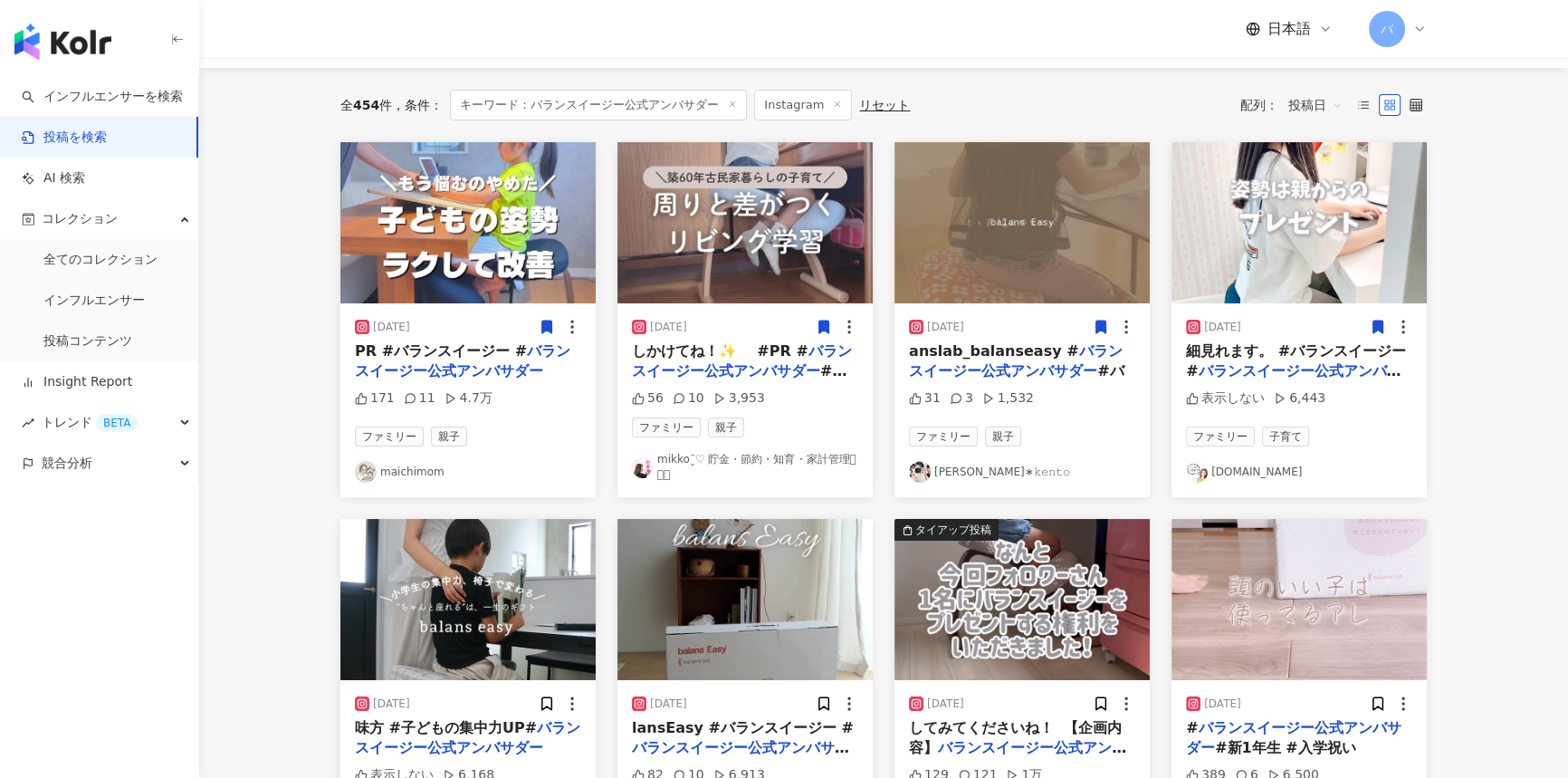
click at [1376, 326] on icon at bounding box center [1379, 327] width 10 height 13
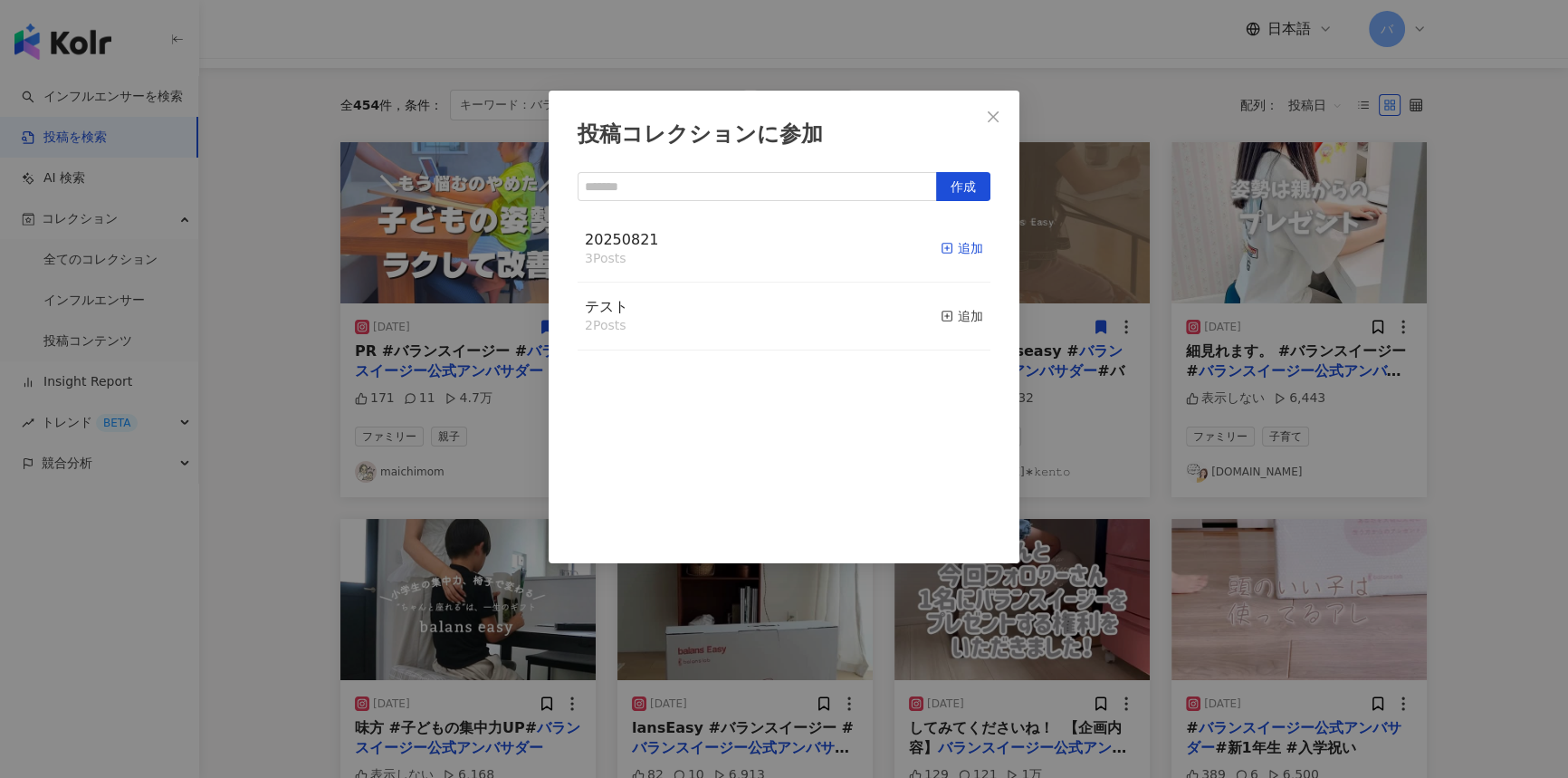
click at [954, 243] on div "追加" at bounding box center [962, 247] width 42 height 20
click at [997, 115] on icon "close" at bounding box center [993, 116] width 14 height 14
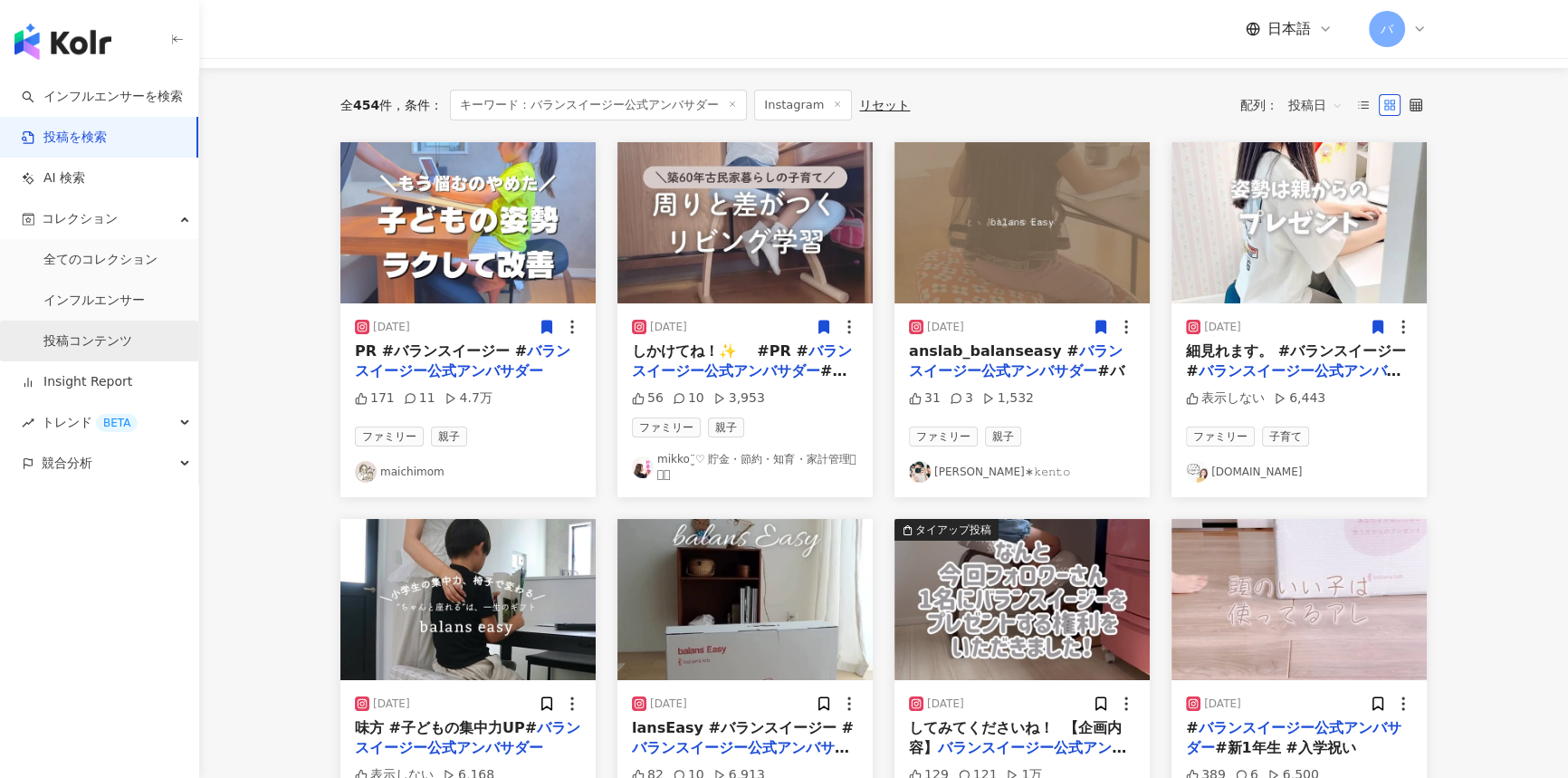
click at [113, 344] on link "投稿コンテンツ" at bounding box center [87, 341] width 89 height 18
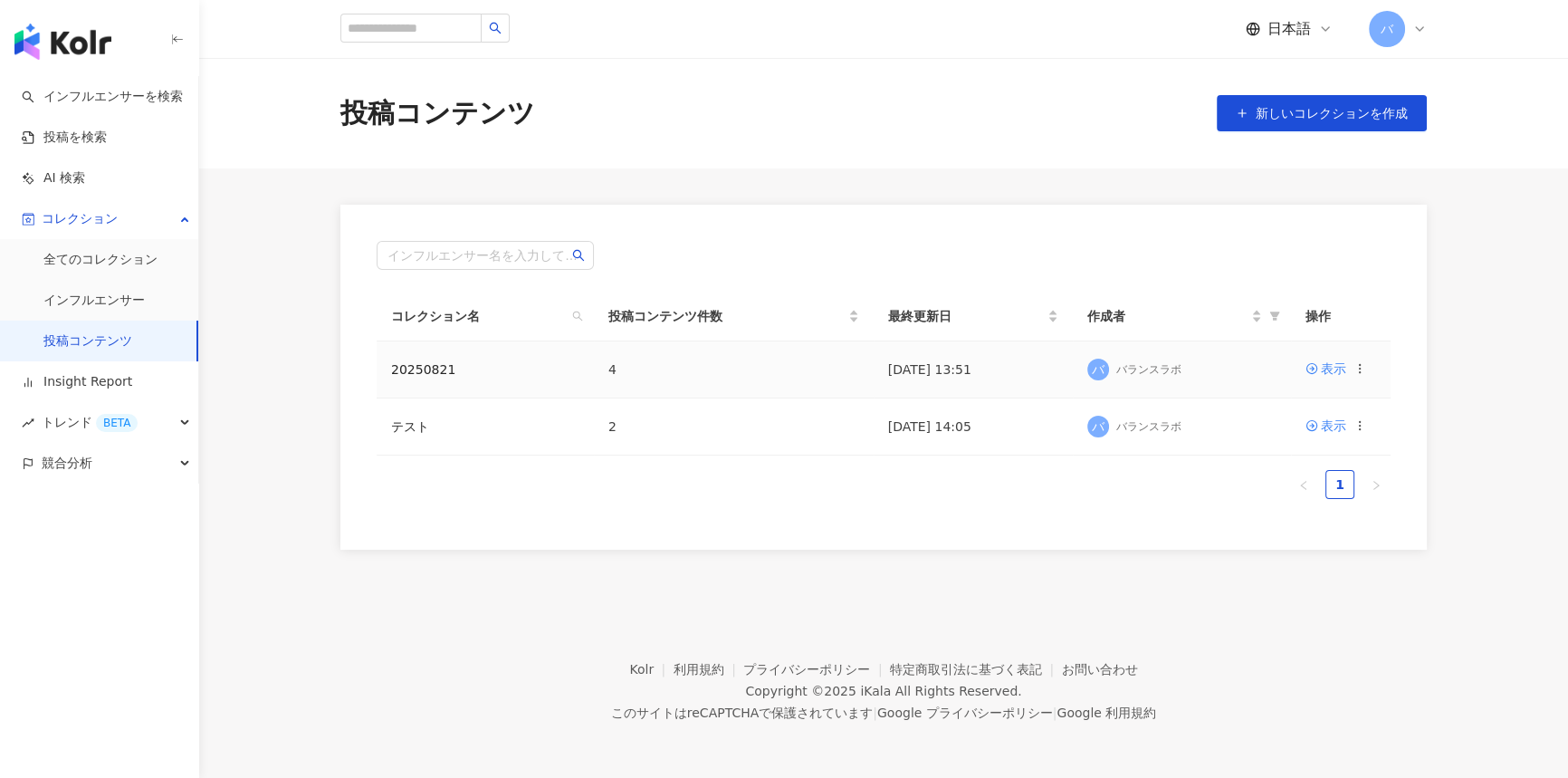
click at [414, 358] on td "20250821" at bounding box center [485, 369] width 217 height 57
click at [411, 368] on link "20250821" at bounding box center [423, 368] width 65 height 14
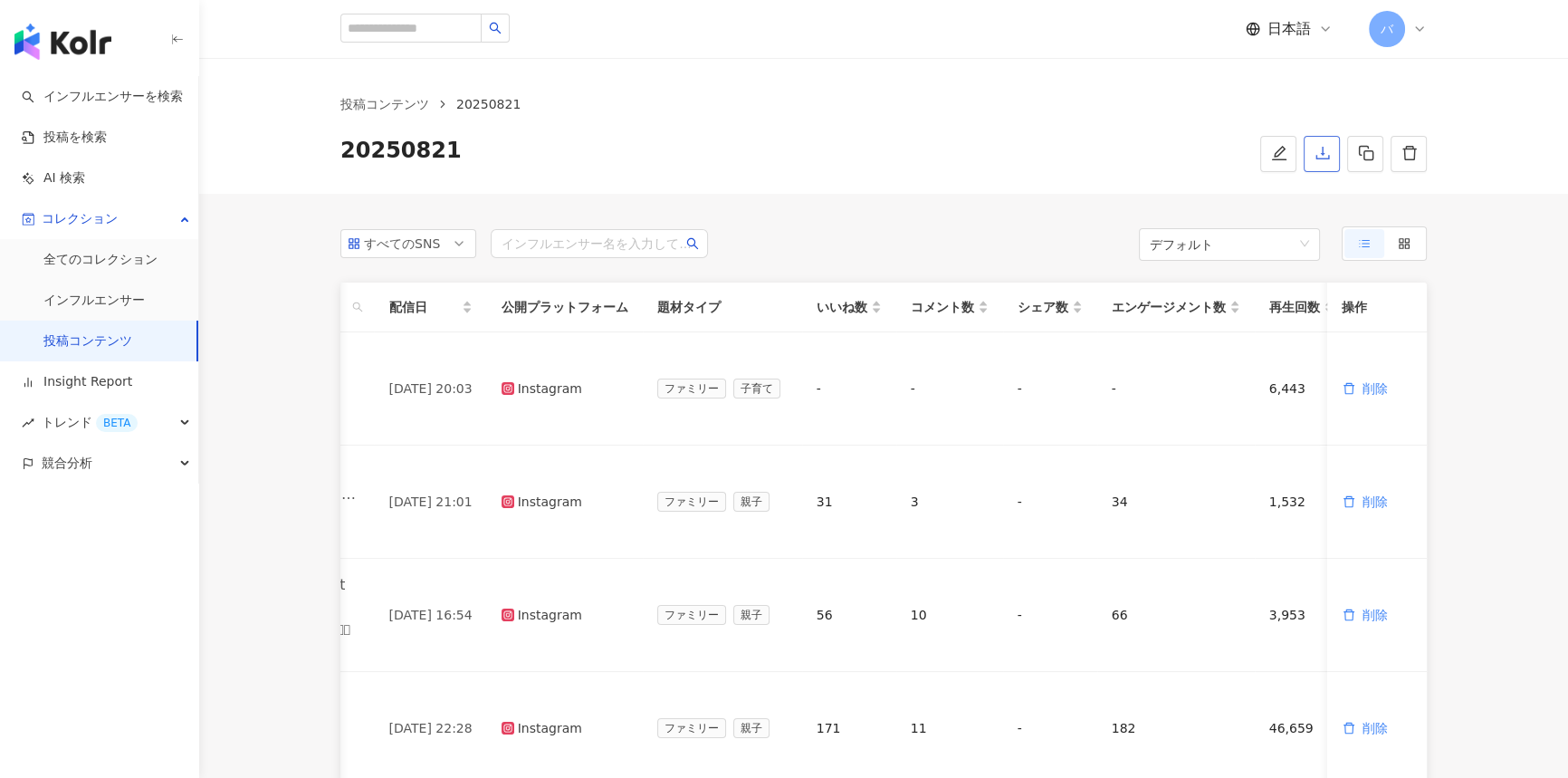
click at [1327, 161] on icon "download" at bounding box center [1322, 153] width 16 height 16
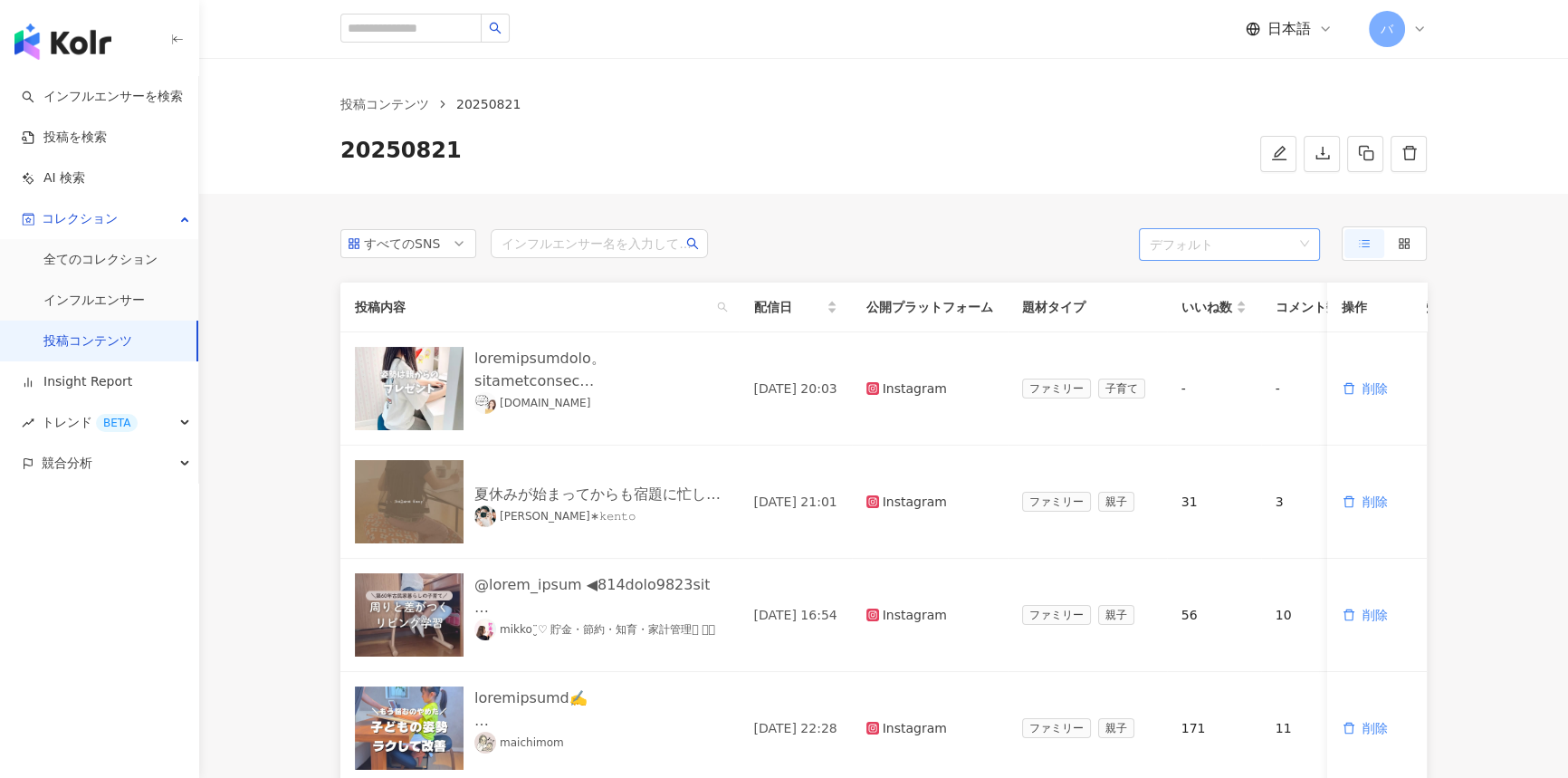
click at [1208, 241] on span "デフォルト" at bounding box center [1230, 244] width 159 height 33
click at [988, 248] on div "すべてのSNS インフルエンサー名を入力してください デフォルト" at bounding box center [883, 244] width 1086 height 35
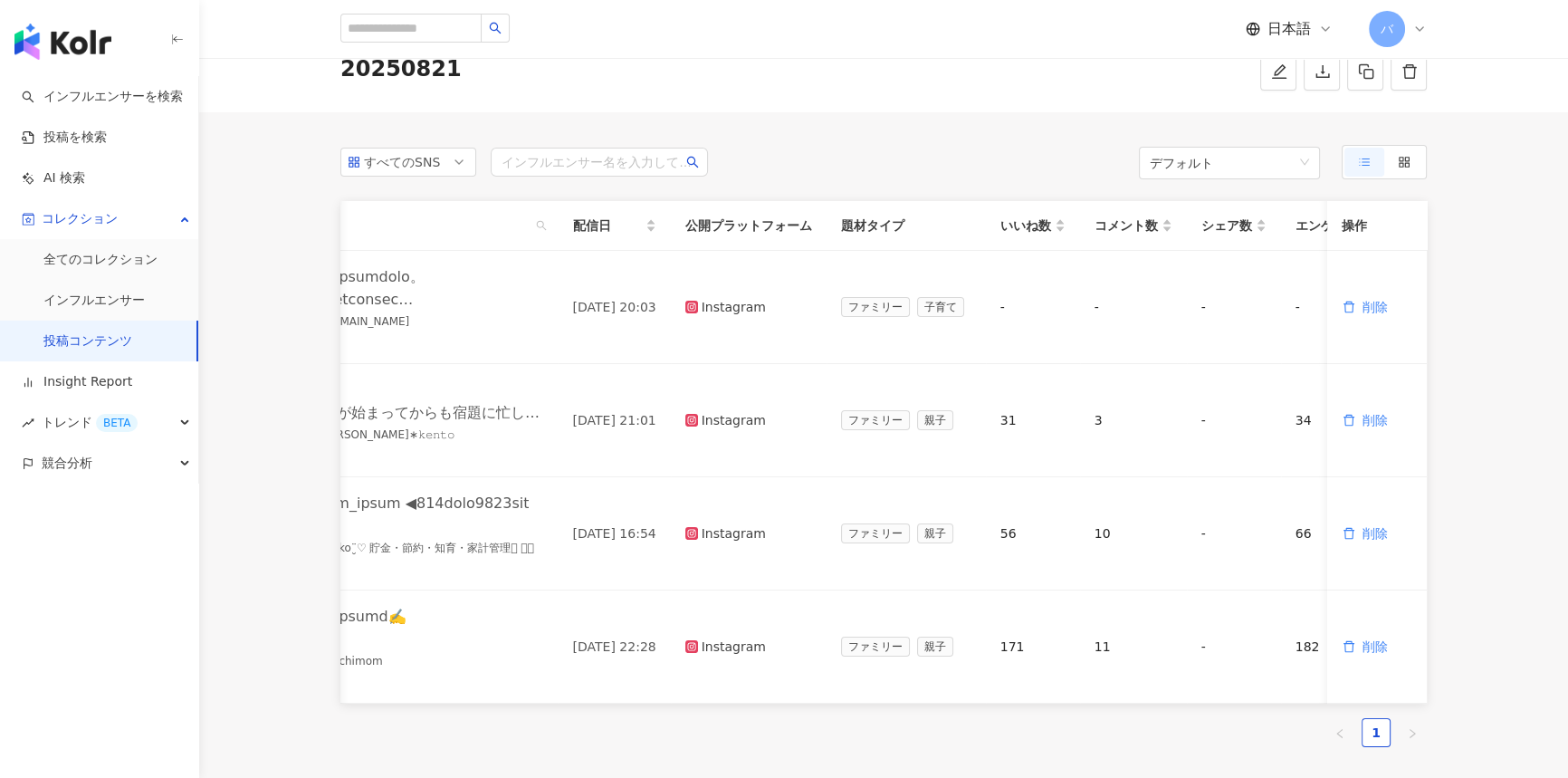
scroll to position [0, 365]
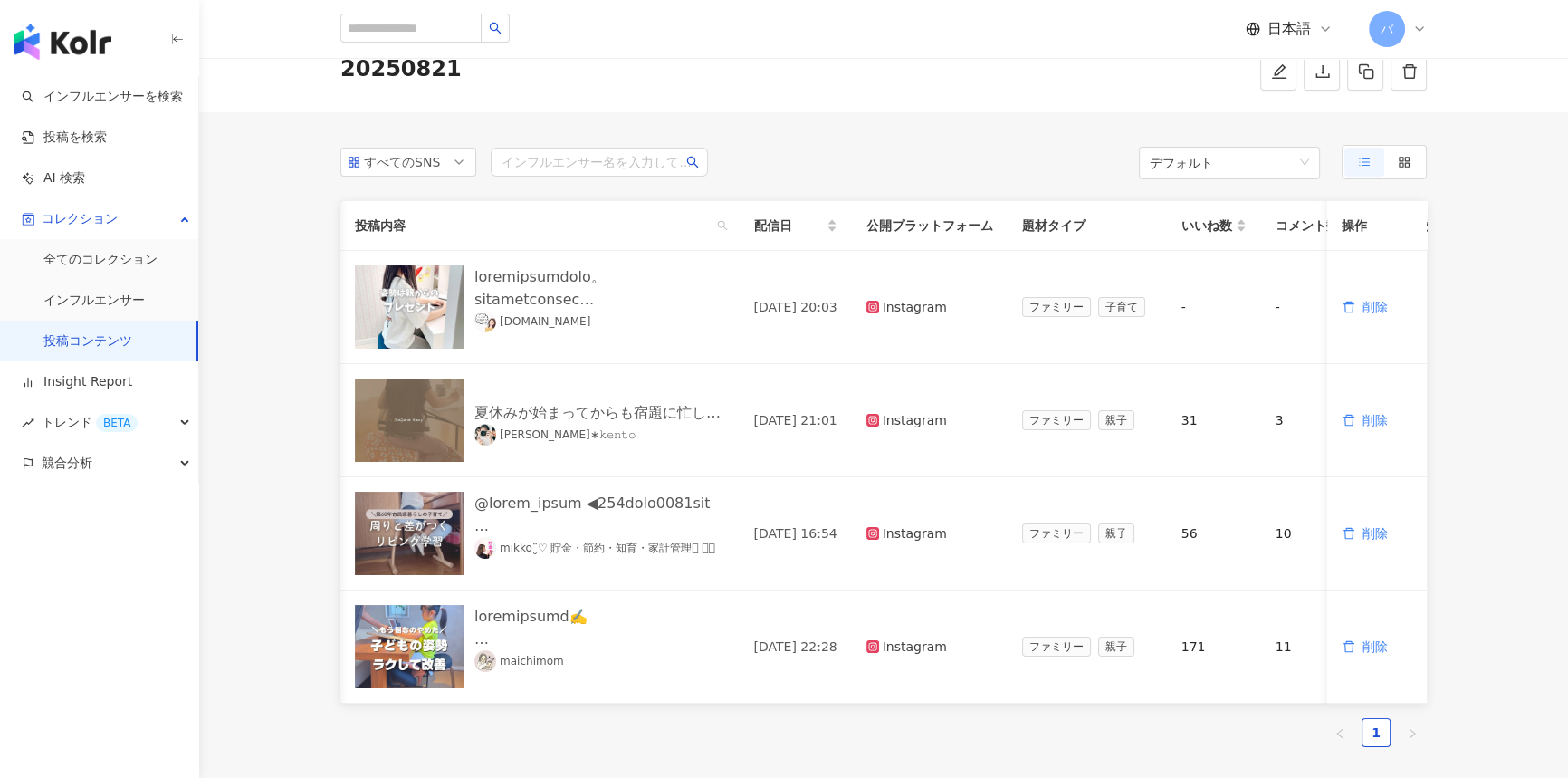
scroll to position [0, 365]
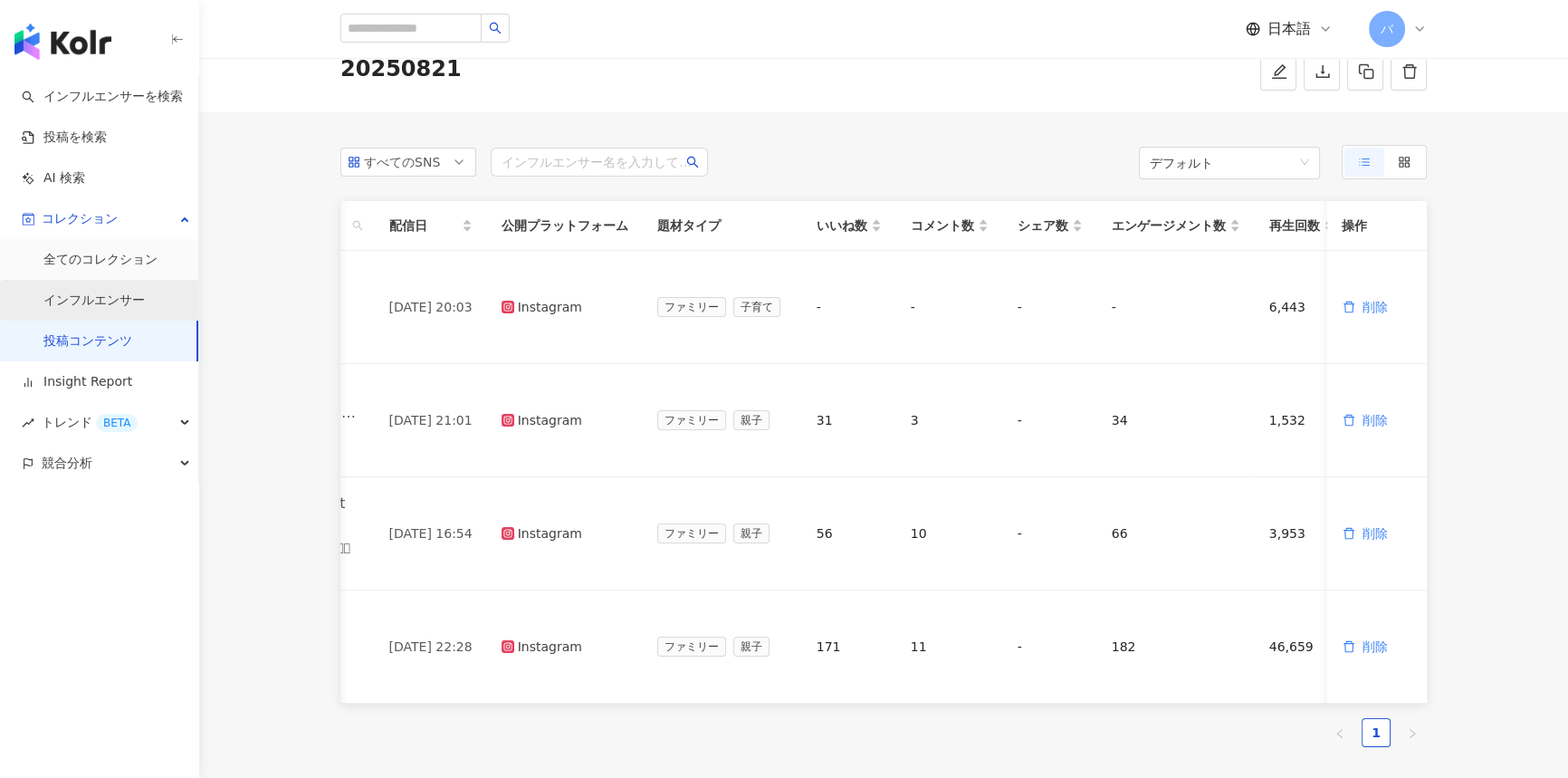
click at [104, 309] on link "インフルエンサー" at bounding box center [94, 300] width 101 height 18
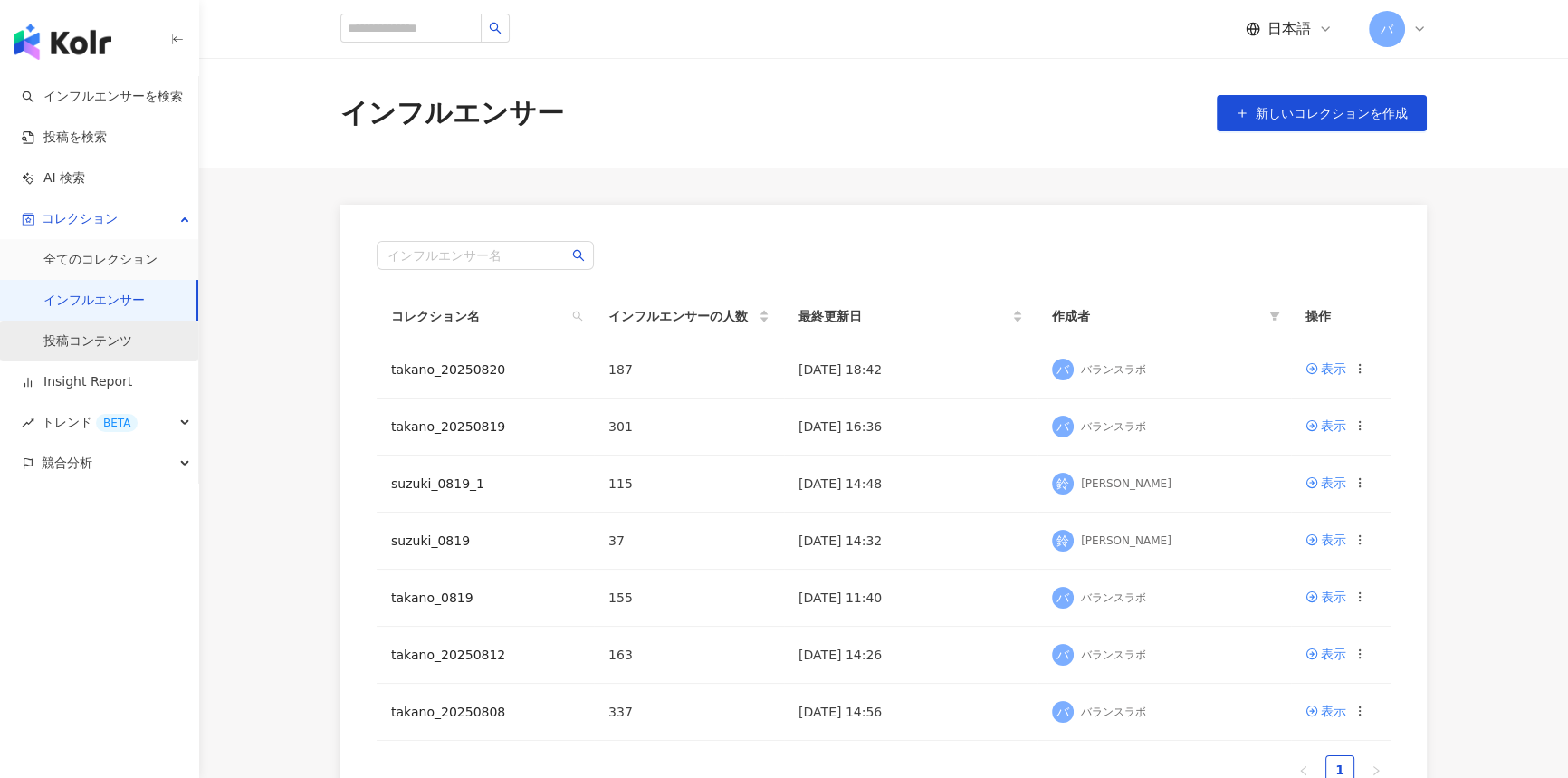
click at [115, 351] on link "投稿コンテンツ" at bounding box center [87, 341] width 89 height 18
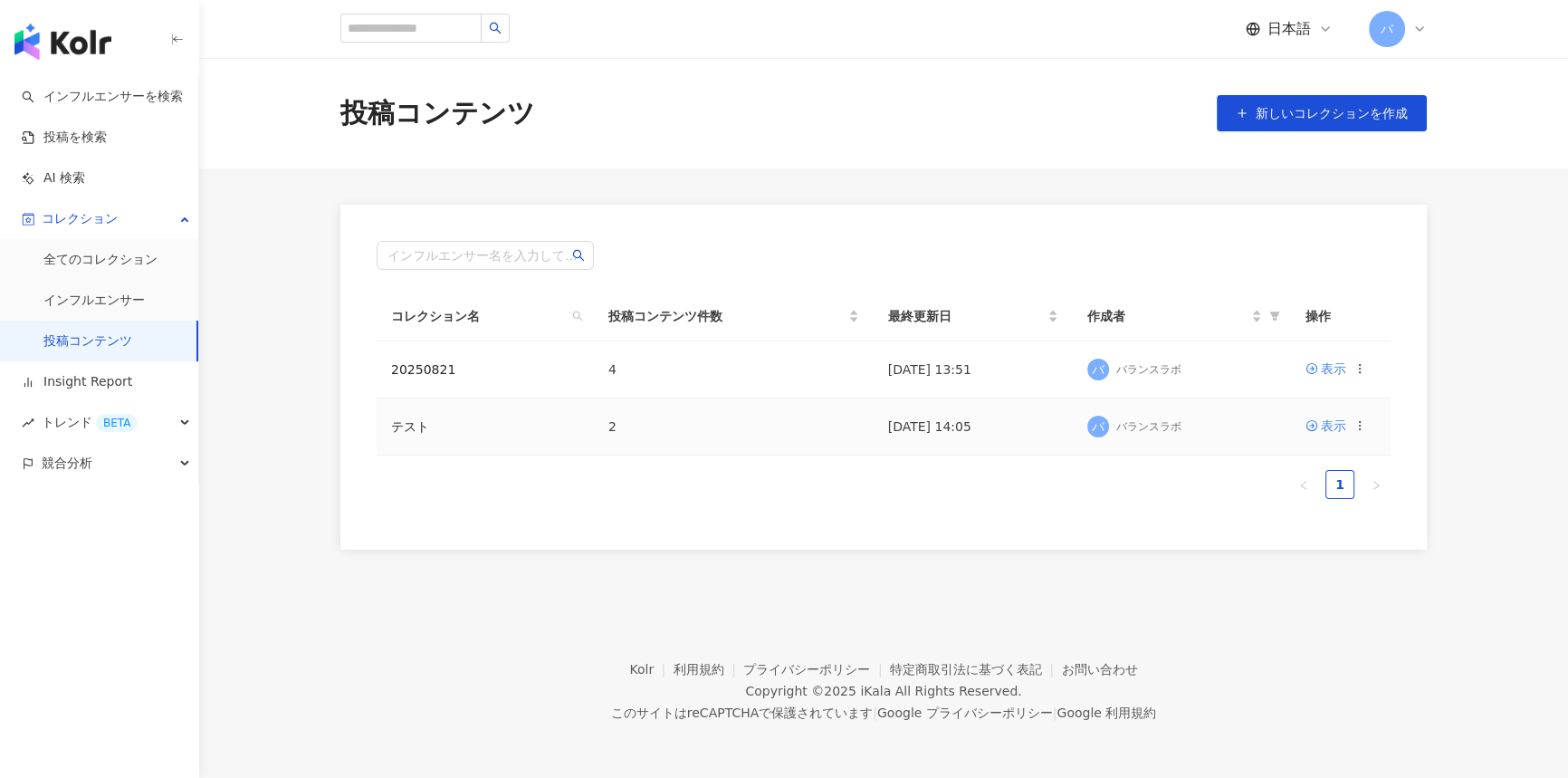
click at [452, 426] on td "テスト" at bounding box center [485, 426] width 217 height 57
click at [1333, 430] on div "表示" at bounding box center [1334, 425] width 25 height 20
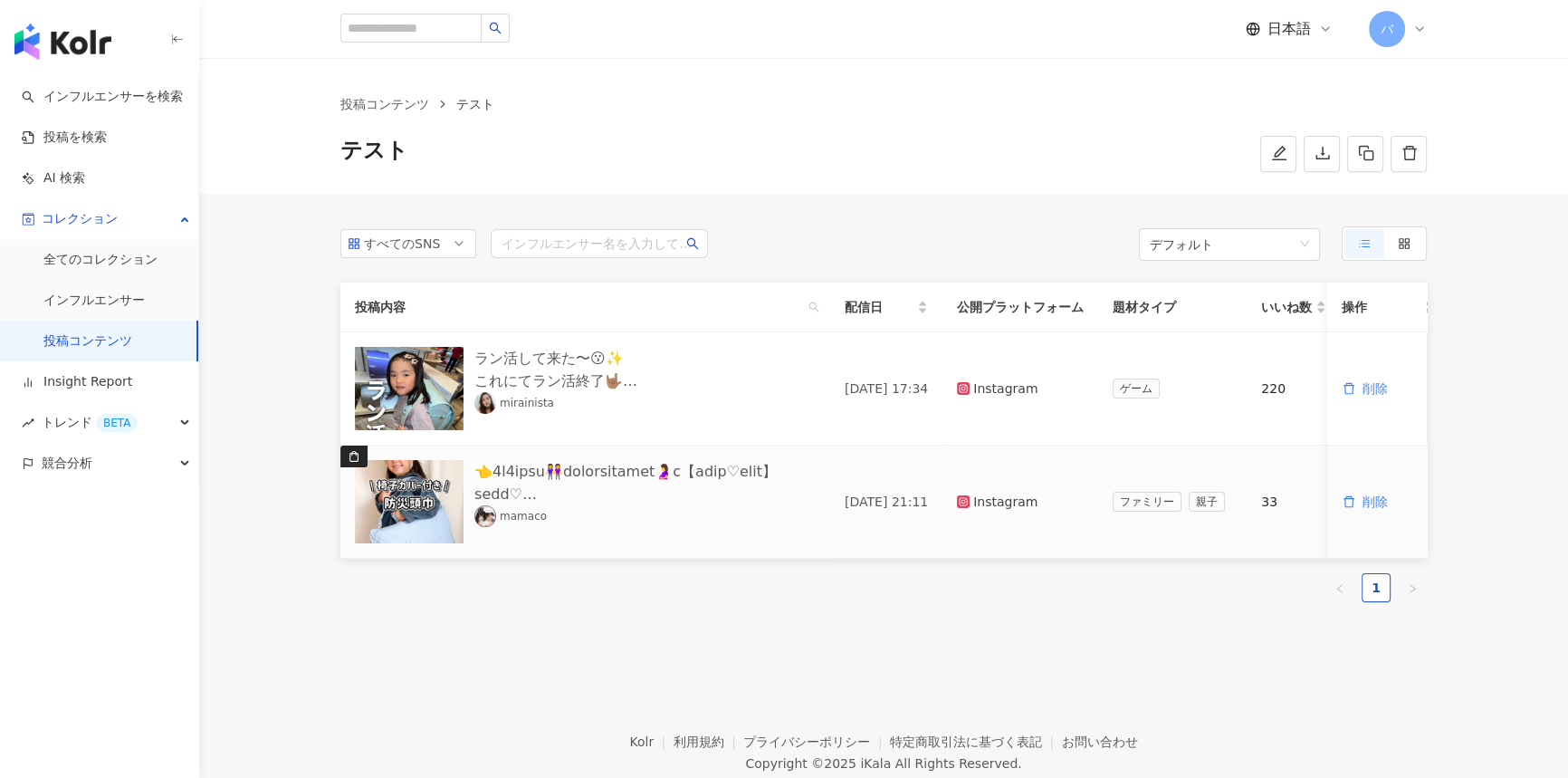
click at [578, 477] on div at bounding box center [645, 483] width 341 height 45
click at [513, 525] on link "mamaco" at bounding box center [510, 516] width 72 height 22
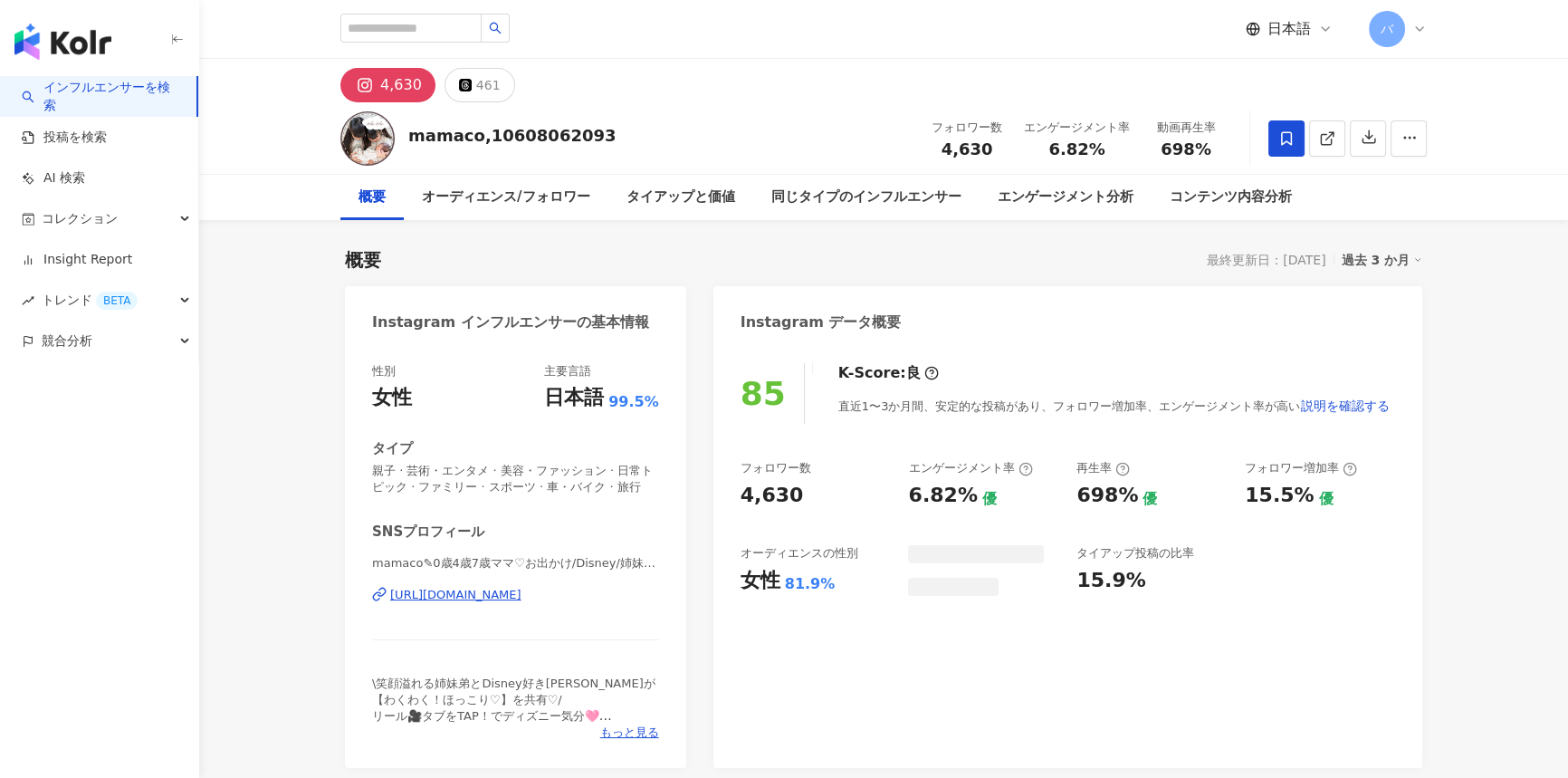
click at [462, 593] on div "[URL][DOMAIN_NAME]" at bounding box center [455, 594] width 131 height 16
